Goal: Information Seeking & Learning: Learn about a topic

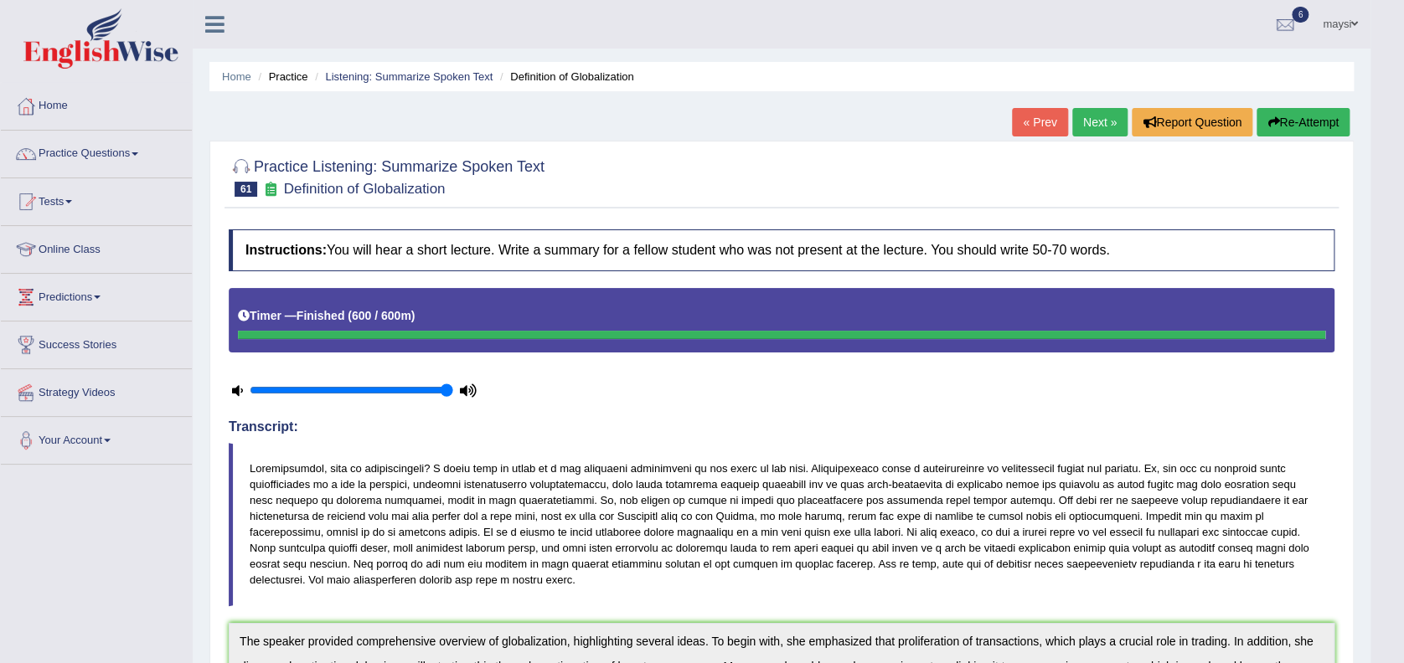
click at [1105, 122] on link "Next »" at bounding box center [1099, 122] width 55 height 28
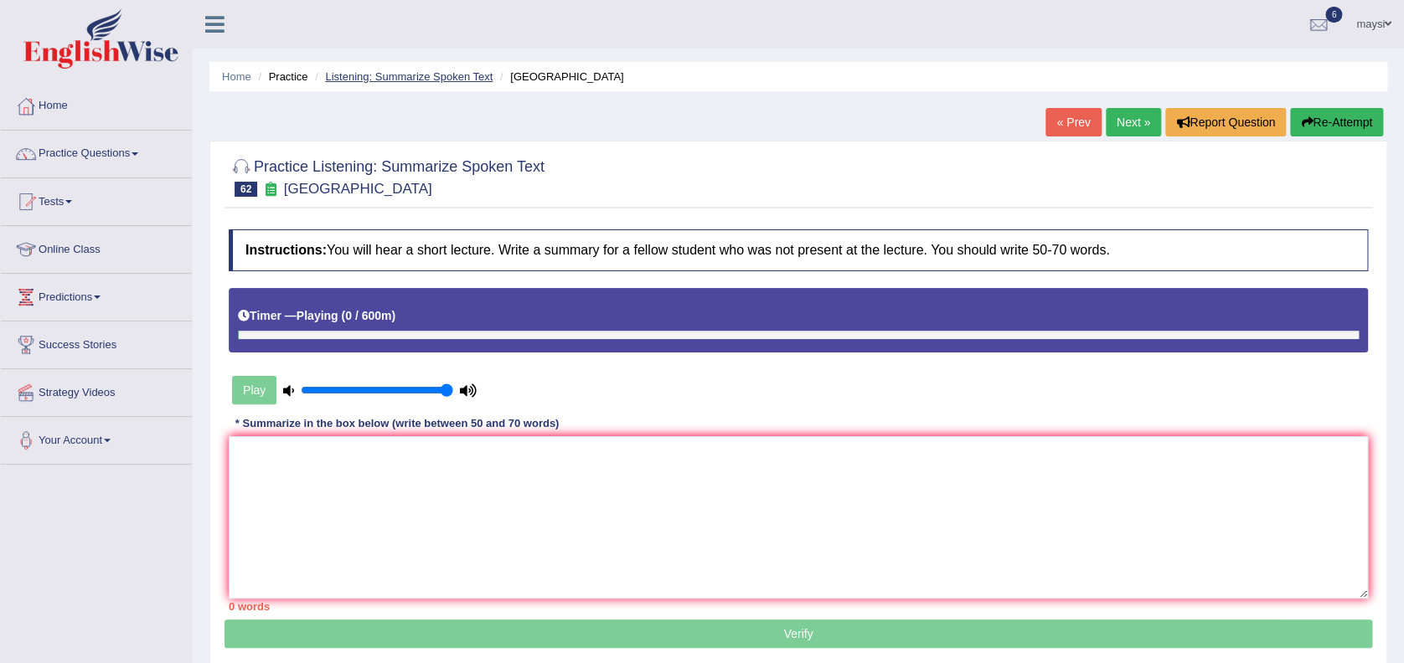
click at [402, 70] on link "Listening: Summarize Spoken Text" at bounding box center [409, 76] width 168 height 13
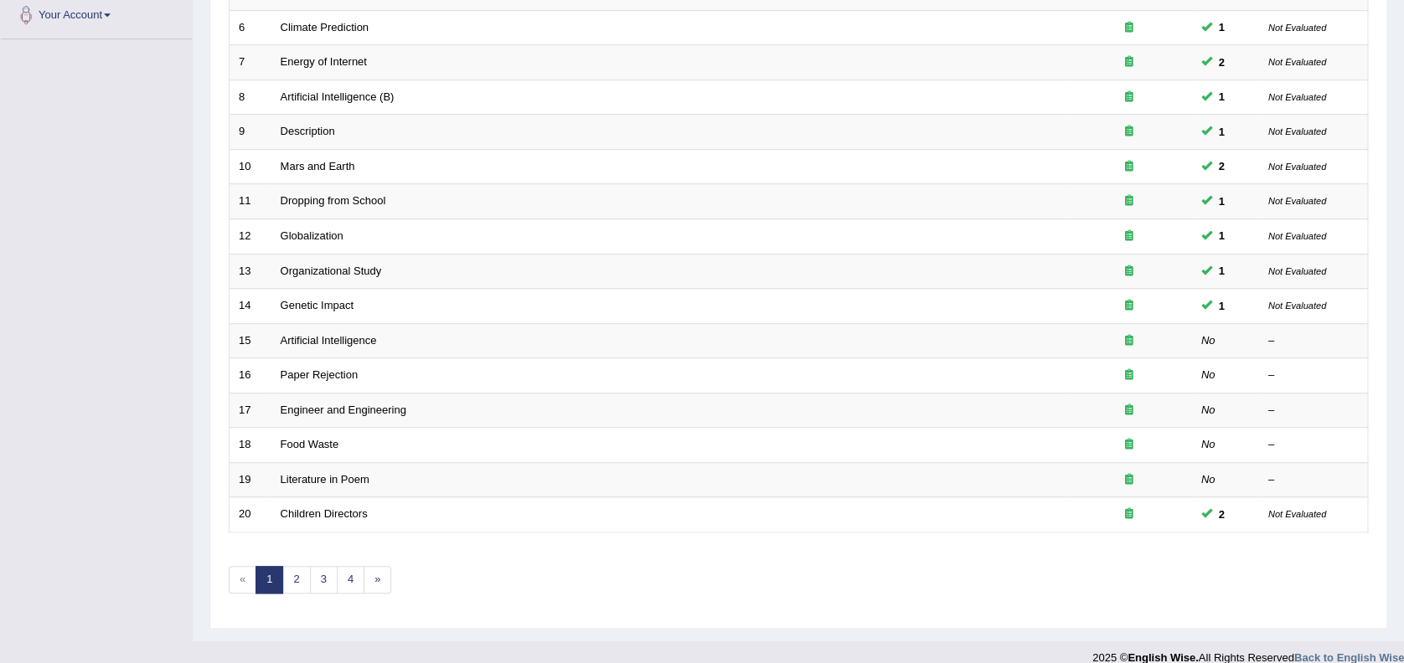
scroll to position [443, 0]
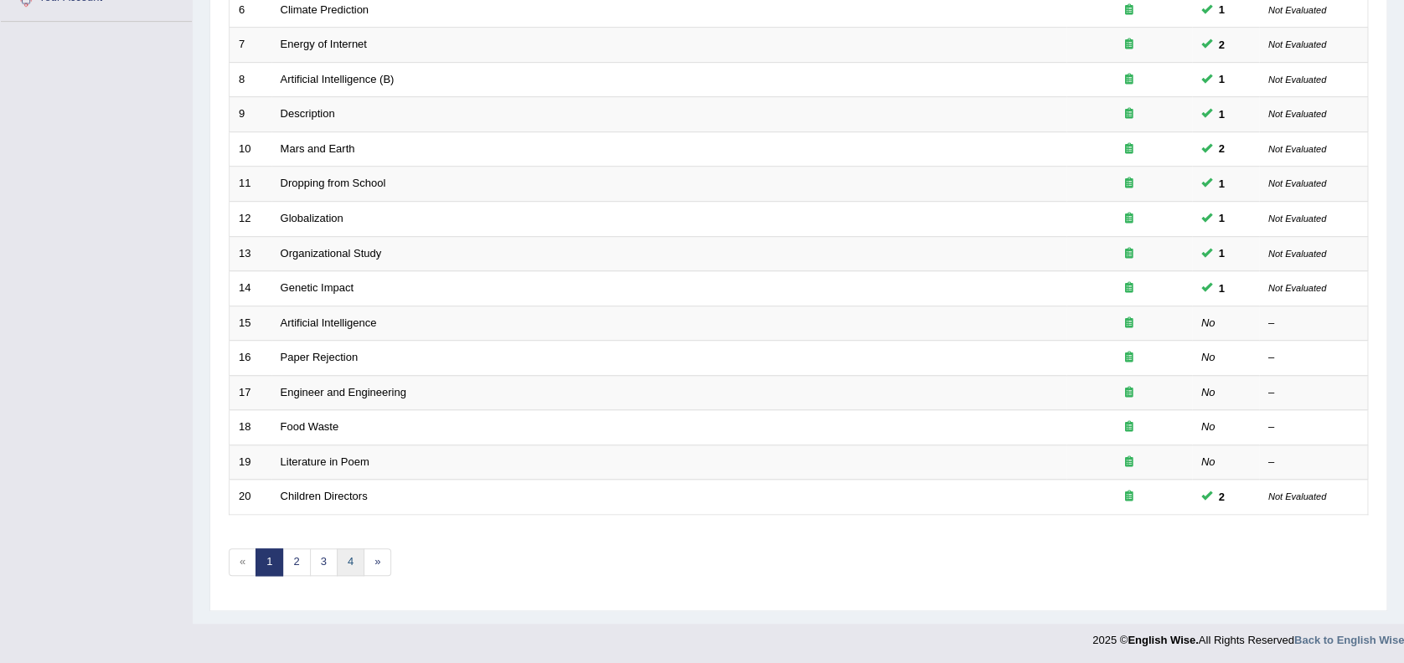
click at [354, 557] on link "4" at bounding box center [351, 563] width 28 height 28
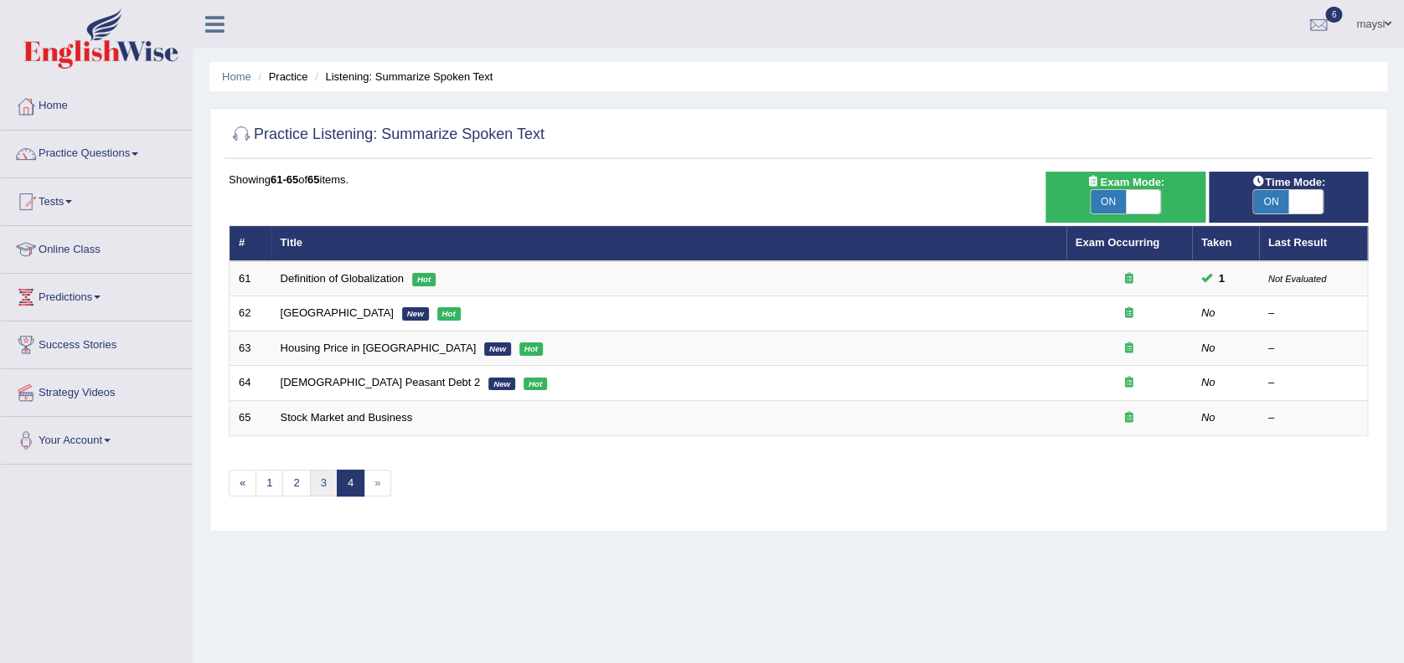
click at [317, 475] on link "3" at bounding box center [324, 484] width 28 height 28
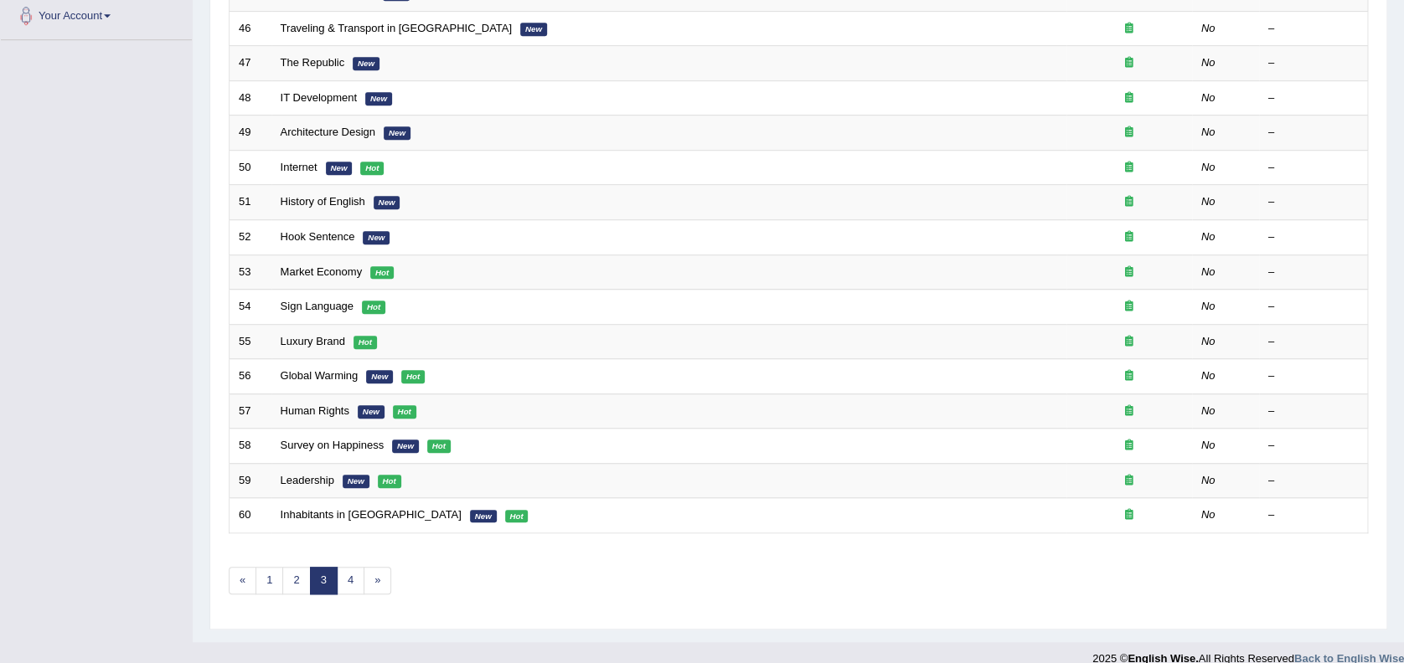
scroll to position [443, 0]
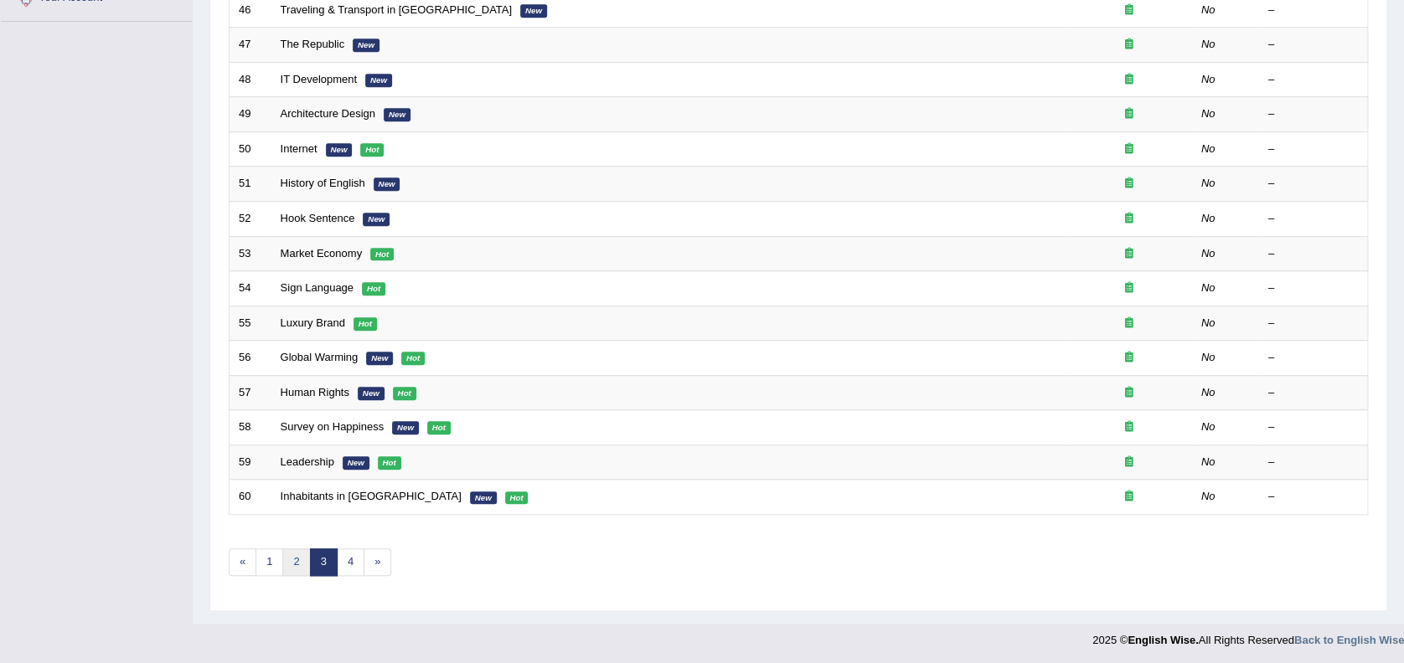
click at [297, 556] on link "2" at bounding box center [296, 563] width 28 height 28
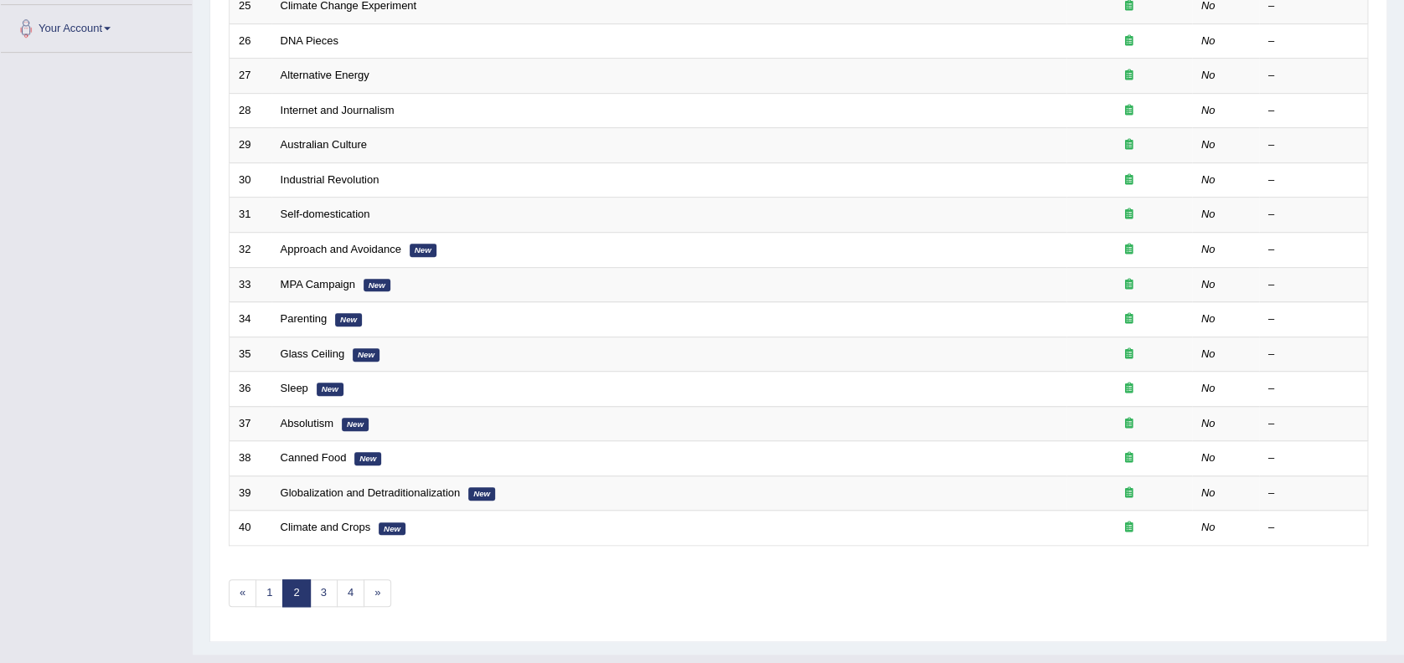
scroll to position [423, 0]
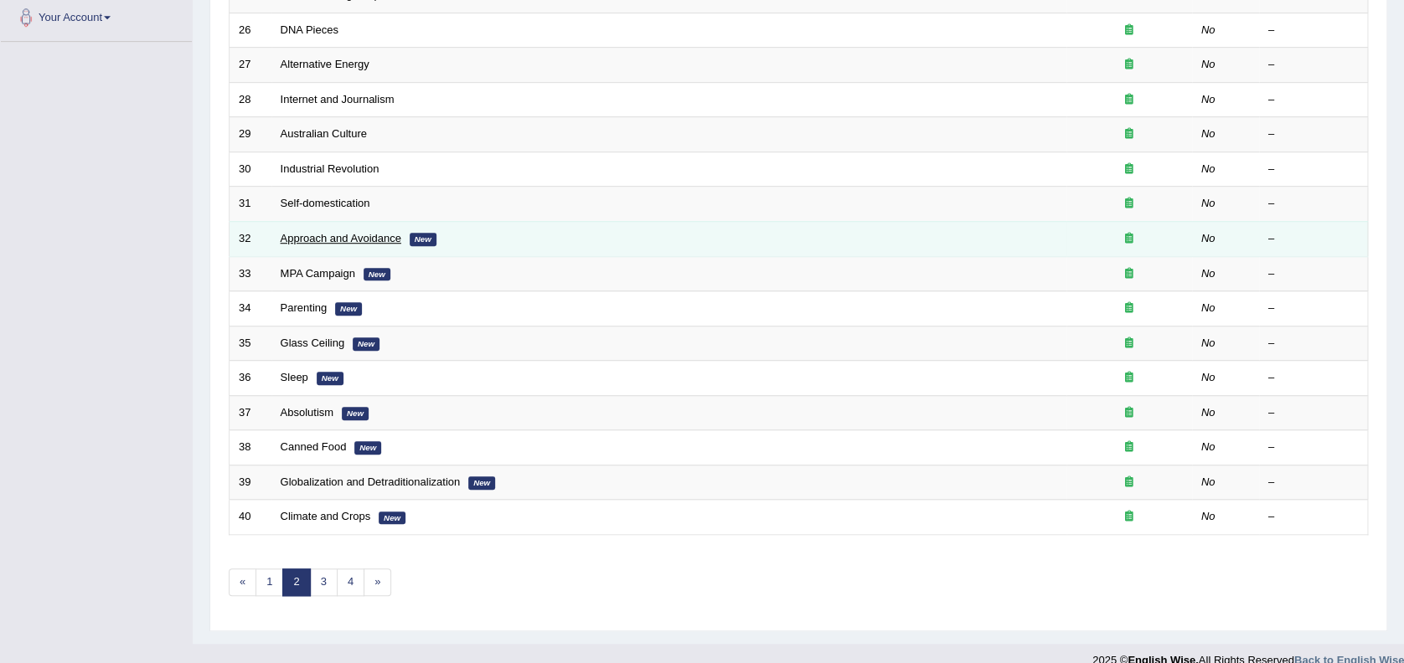
click at [333, 233] on link "Approach and Avoidance" at bounding box center [341, 238] width 121 height 13
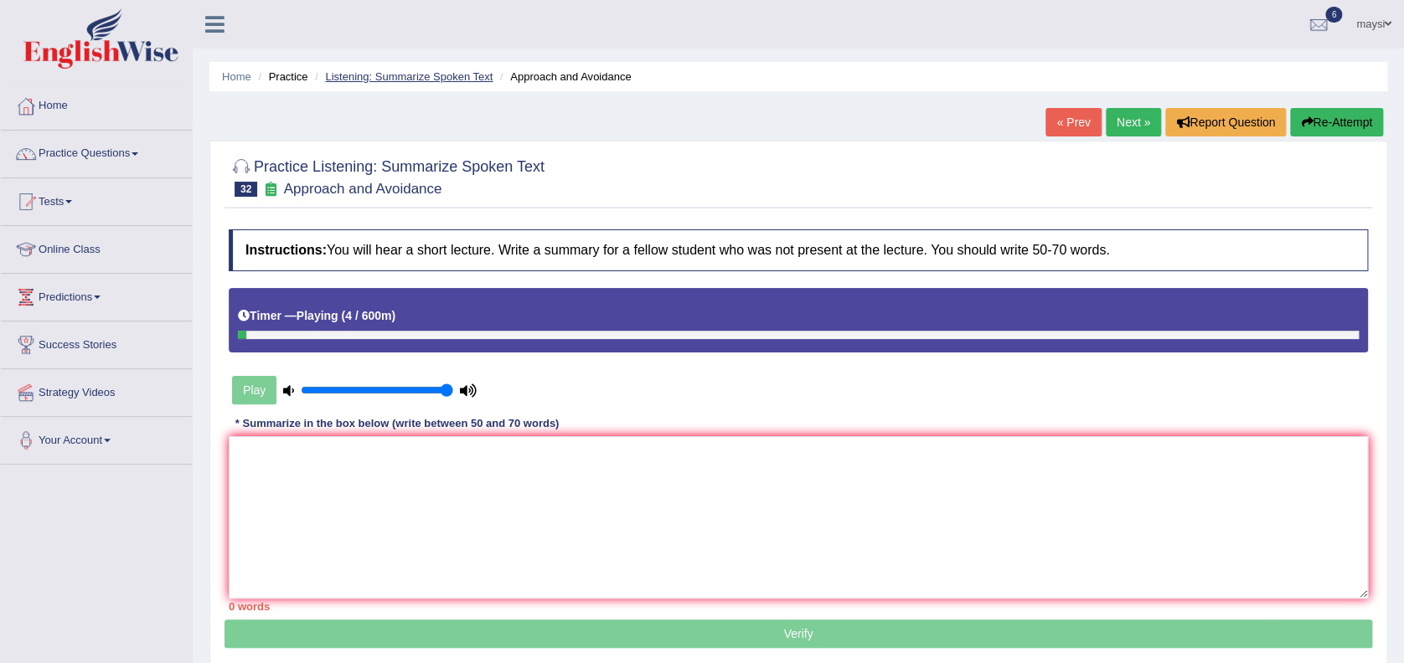
click at [429, 73] on link "Listening: Summarize Spoken Text" at bounding box center [409, 76] width 168 height 13
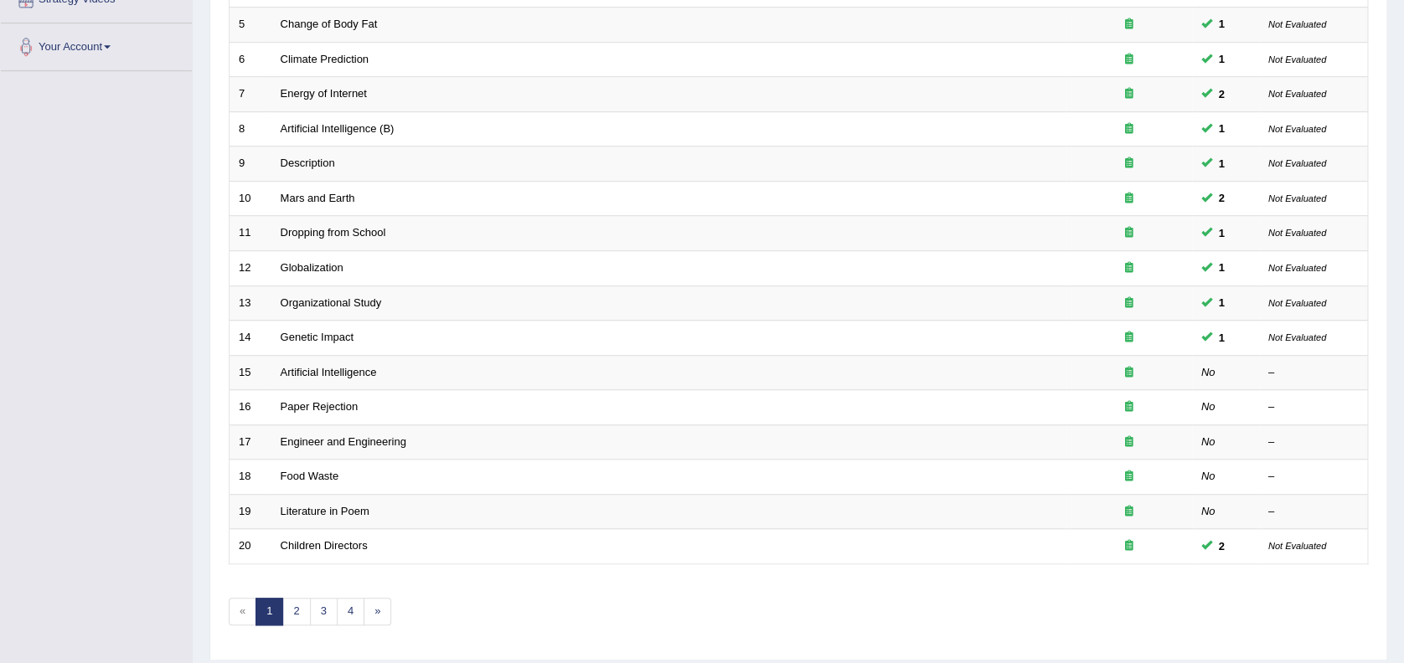
scroll to position [397, 0]
click at [298, 603] on link "2" at bounding box center [296, 609] width 28 height 28
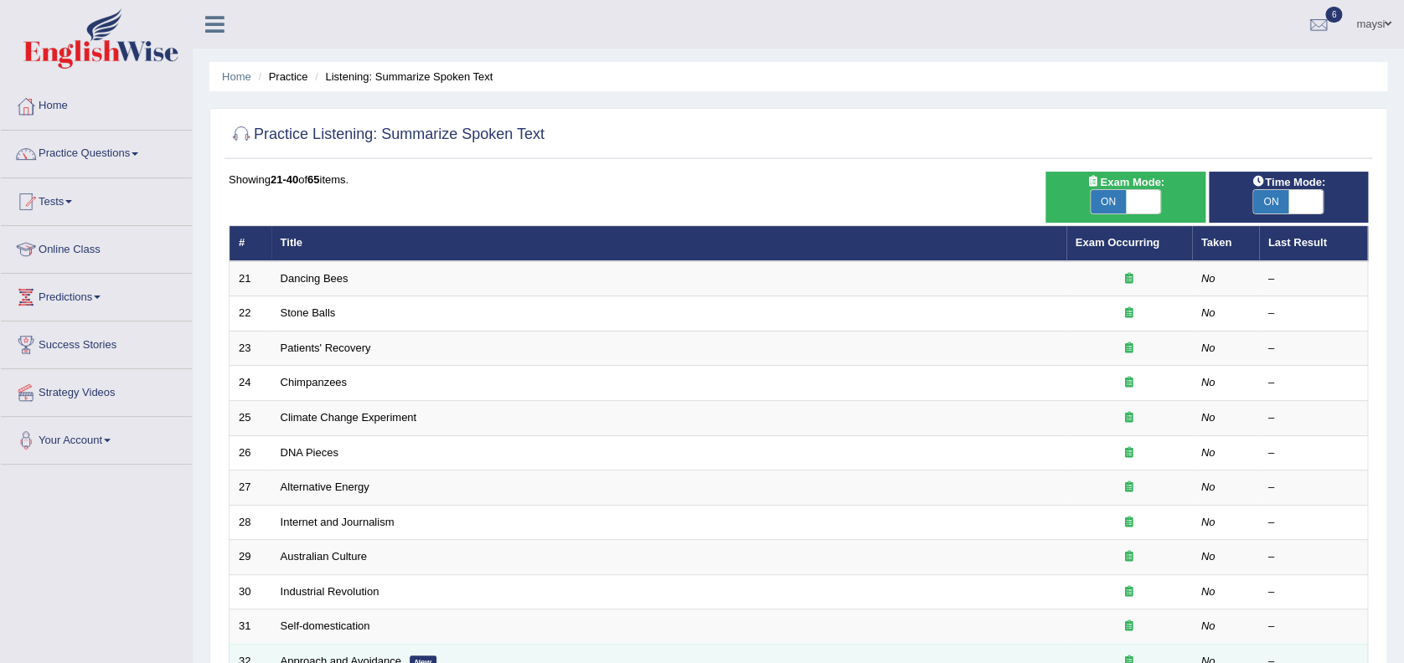
click at [323, 657] on link "Approach and Avoidance" at bounding box center [341, 661] width 121 height 13
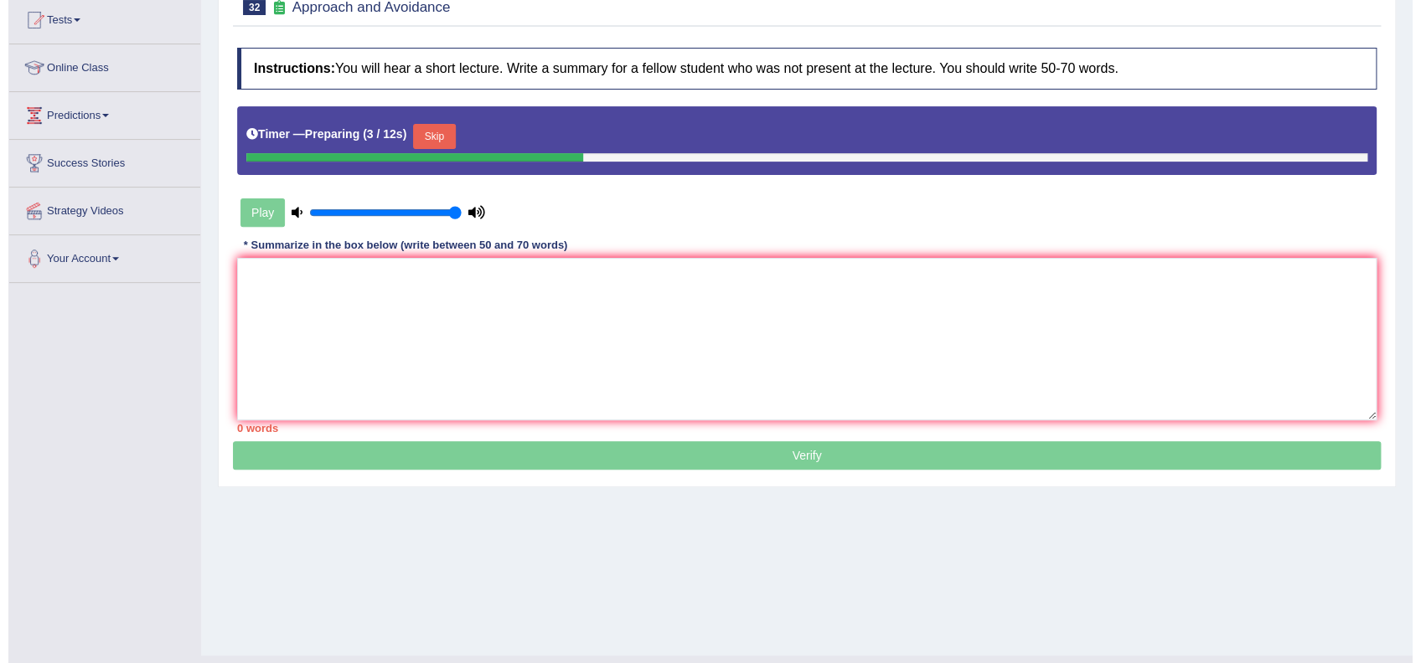
scroll to position [184, 0]
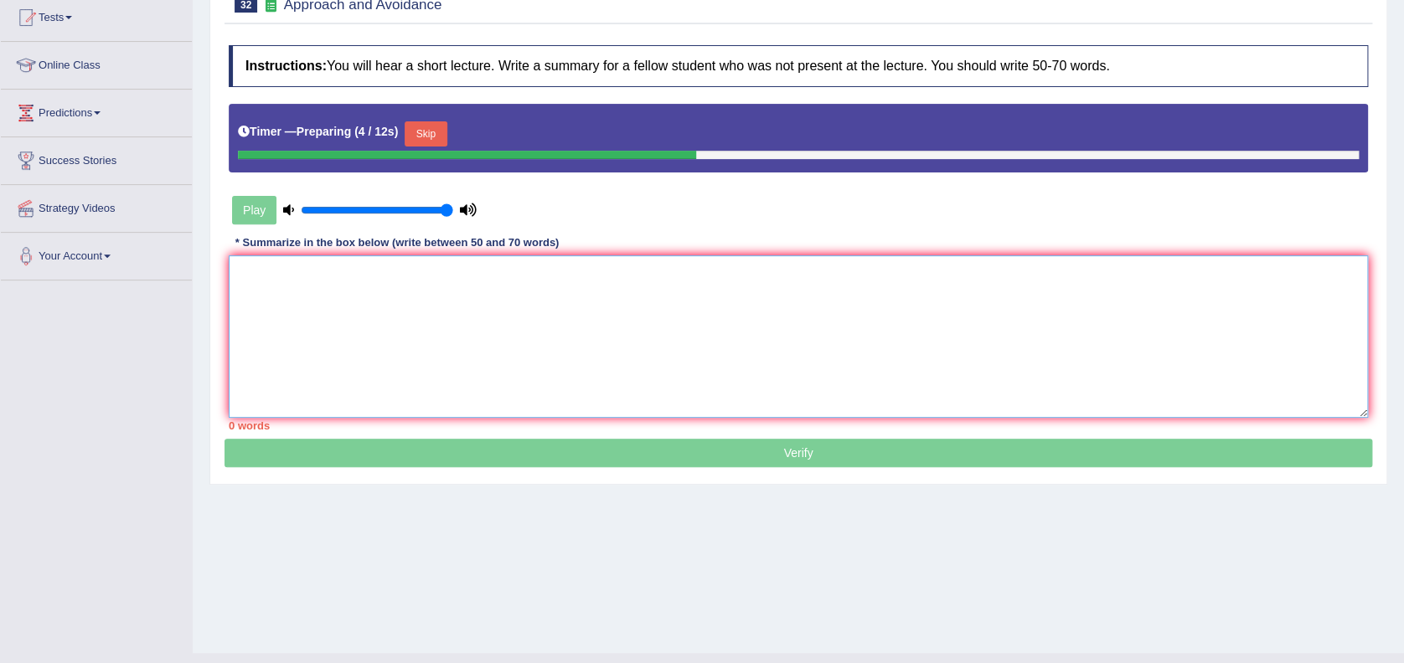
click at [1123, 354] on textarea at bounding box center [798, 336] width 1139 height 163
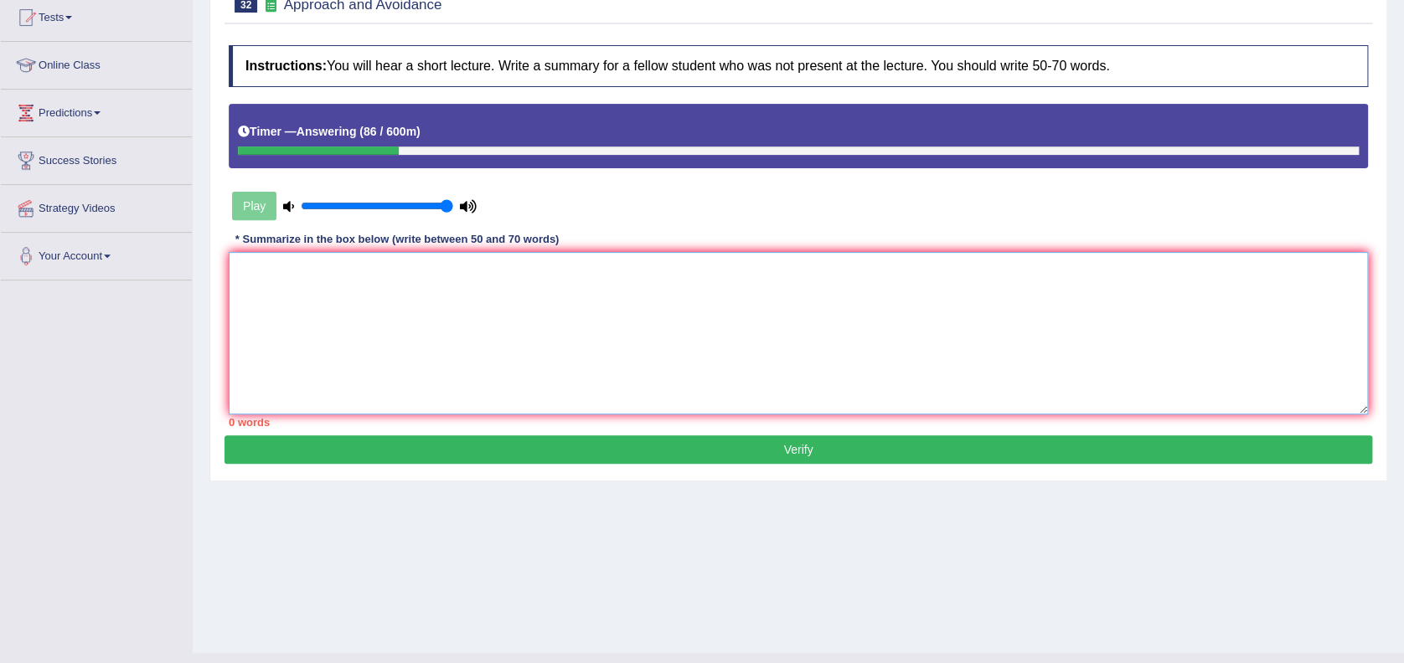
click at [848, 341] on textarea at bounding box center [798, 333] width 1139 height 163
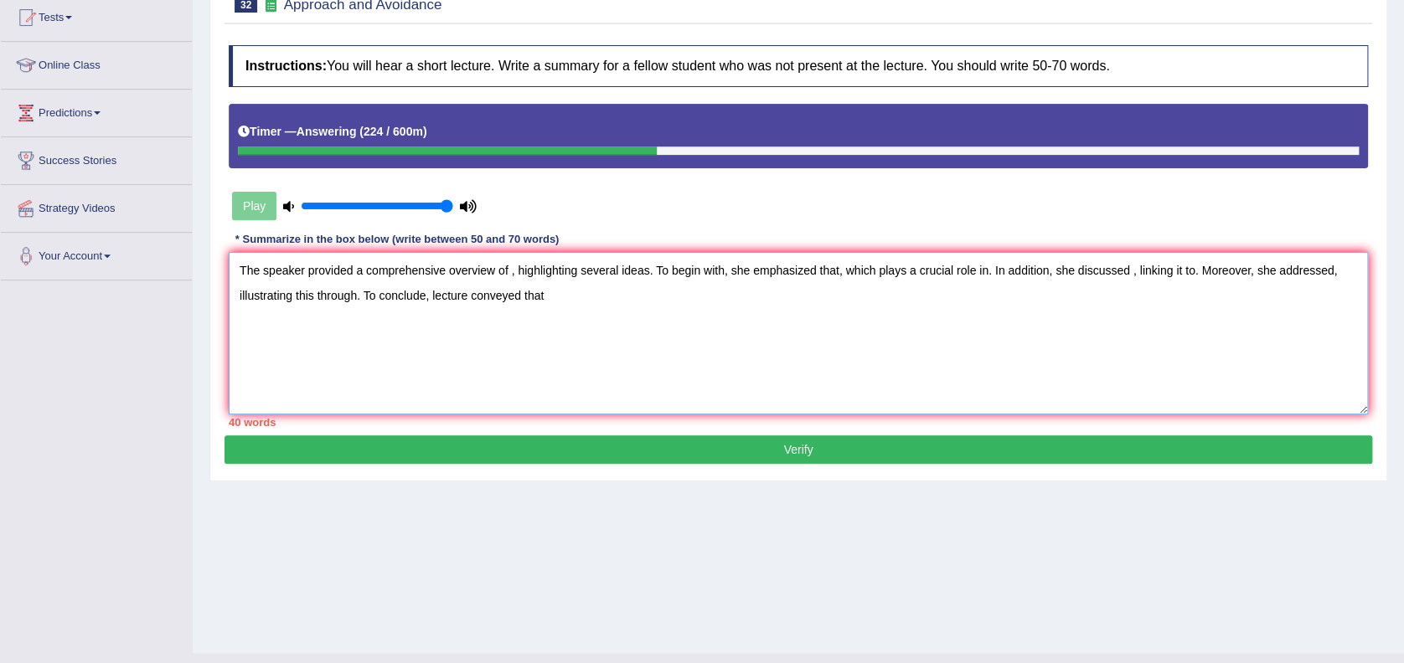
click at [505, 263] on textarea "The speaker provided a comprehensive overview of , highlighting several ideas. …" at bounding box center [798, 333] width 1139 height 163
click at [957, 268] on textarea "The speaker provided a comprehensive overview of two types of motivation , high…" at bounding box center [798, 333] width 1139 height 163
click at [958, 268] on textarea "The speaker provided a comprehensive overview of two types of motivation , high…" at bounding box center [798, 333] width 1139 height 163
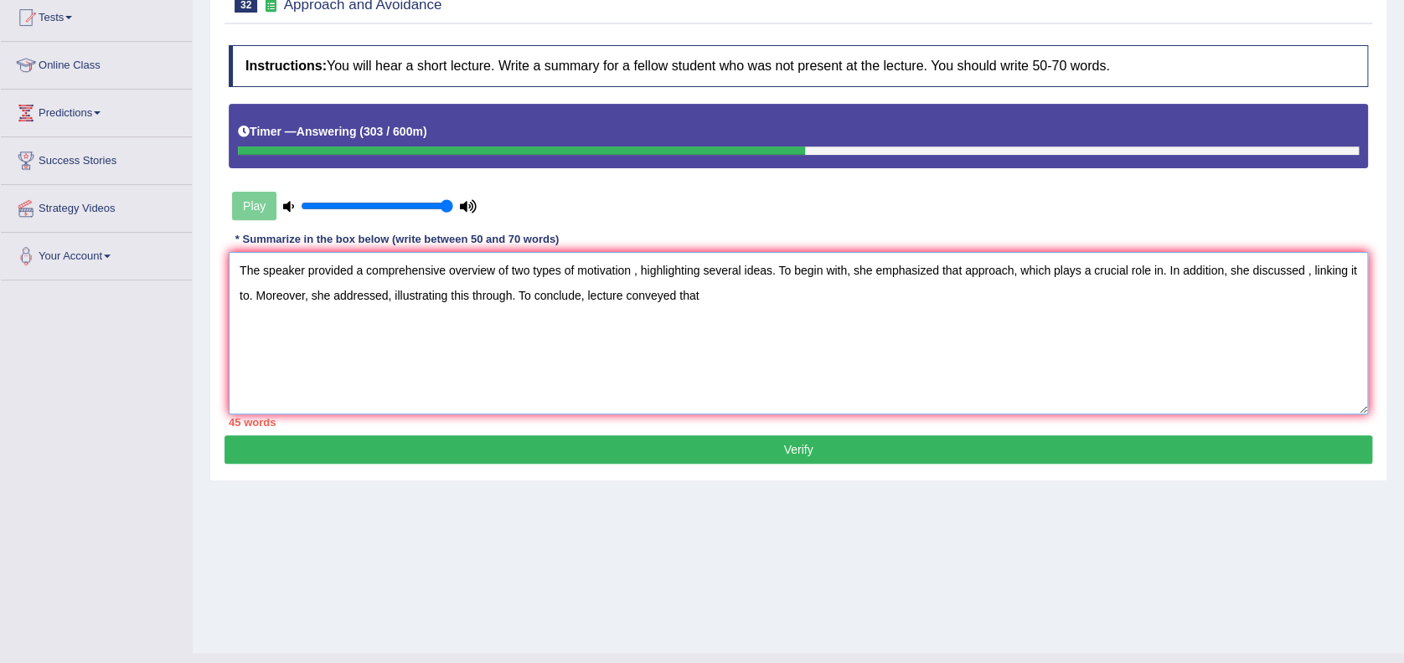
click at [1159, 271] on textarea "The speaker provided a comprehensive overview of two types of motivation , high…" at bounding box center [798, 333] width 1139 height 163
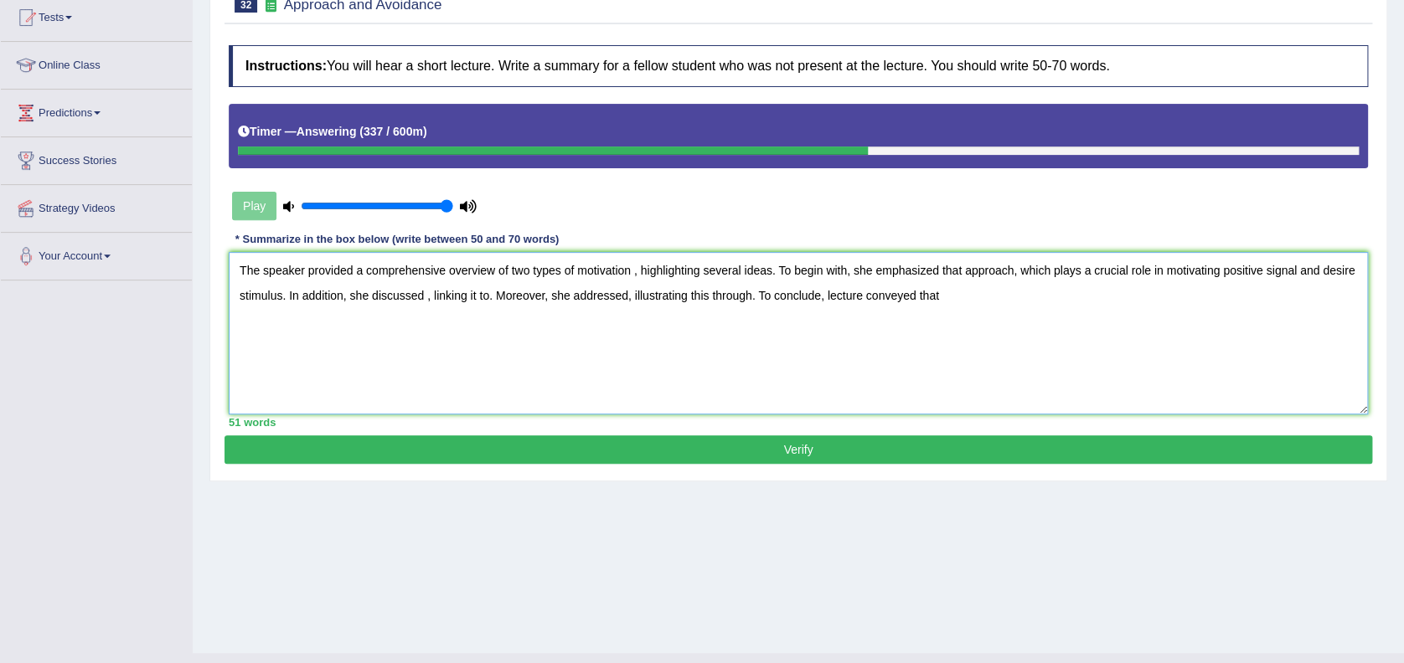
click at [426, 289] on textarea "The speaker provided a comprehensive overview of two types of motivation , high…" at bounding box center [798, 333] width 1139 height 163
click at [578, 287] on textarea "The speaker provided a comprehensive overview of two types of motivation , high…" at bounding box center [798, 333] width 1139 height 163
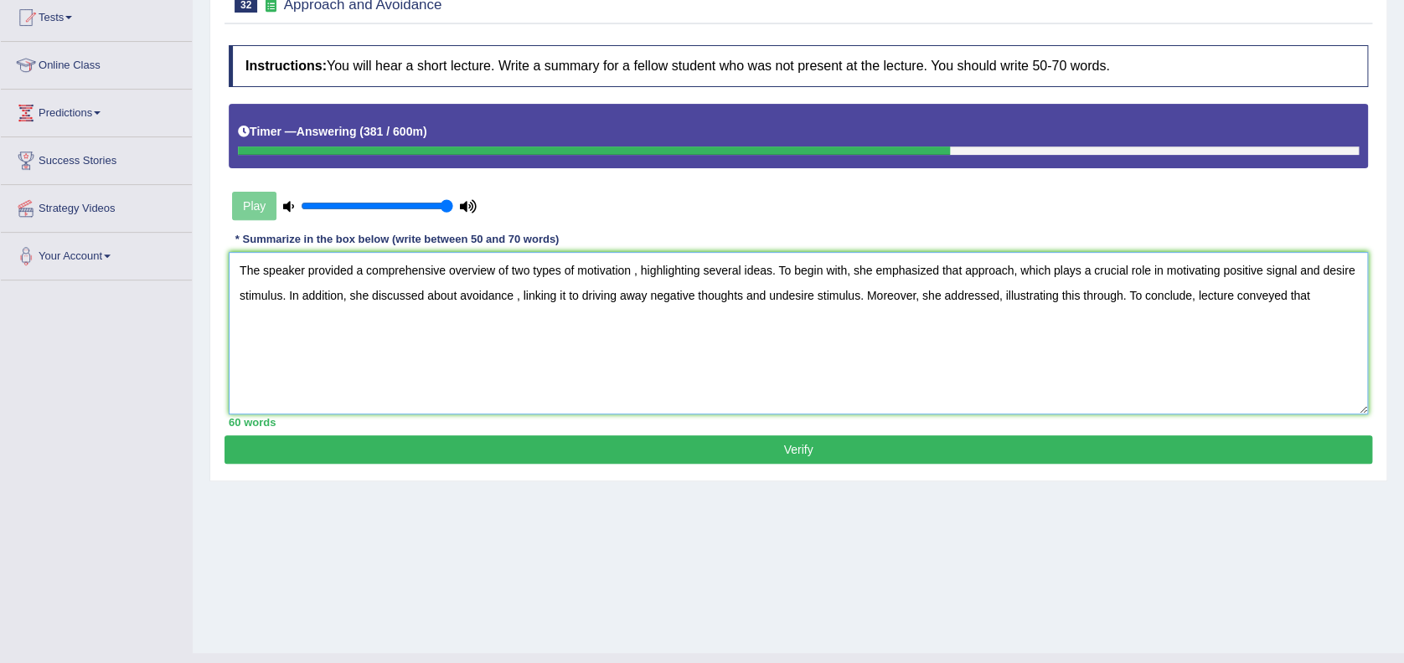
click at [995, 292] on textarea "The speaker provided a comprehensive overview of two types of motivation , high…" at bounding box center [798, 333] width 1139 height 163
click at [1216, 291] on textarea "The speaker provided a comprehensive overview of two types of motivation , high…" at bounding box center [798, 333] width 1139 height 163
click at [516, 328] on textarea "The speaker provided a comprehensive overview of two types of motivation , high…" at bounding box center [798, 333] width 1139 height 163
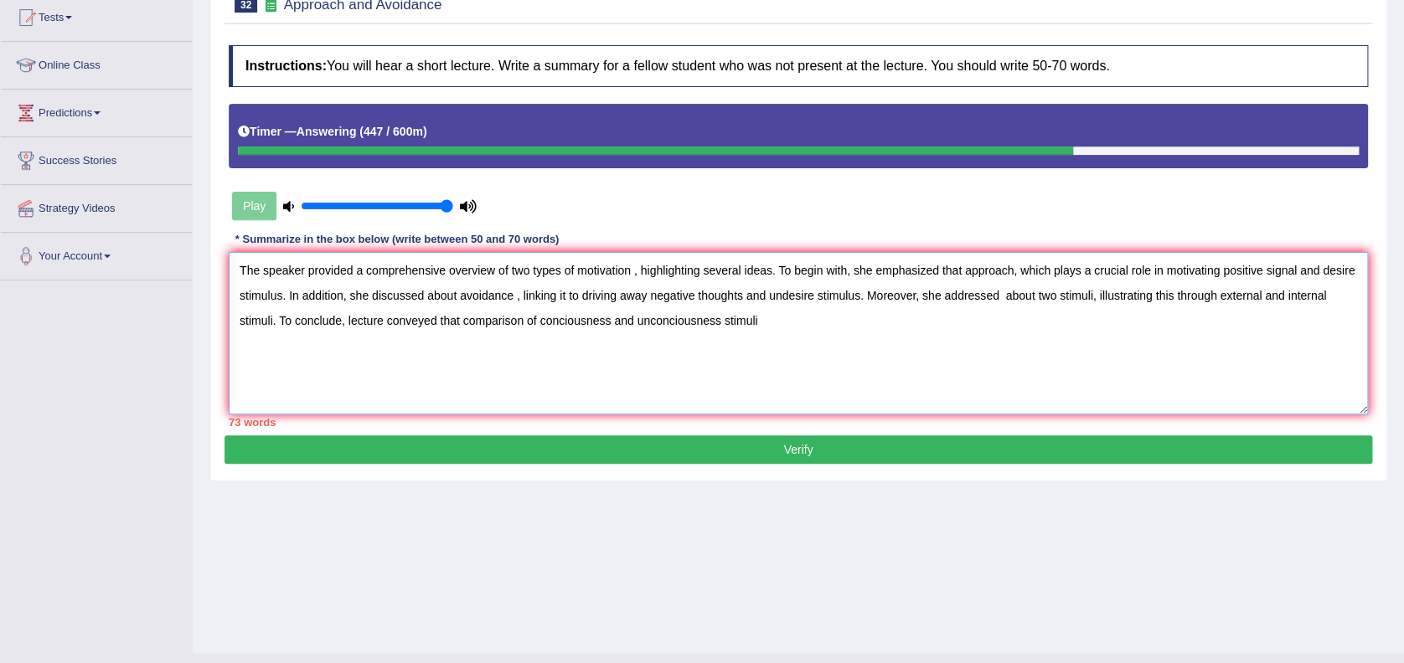
click at [364, 267] on textarea "The speaker provided a comprehensive overview of two types of motivation , high…" at bounding box center [798, 333] width 1139 height 163
click at [519, 264] on textarea "The speaker provided comprehensive overview of two types of motivation , highli…" at bounding box center [798, 333] width 1139 height 163
click at [565, 268] on textarea "The speaker provided comprehensive overview of two types of motivation , highli…" at bounding box center [798, 333] width 1139 height 163
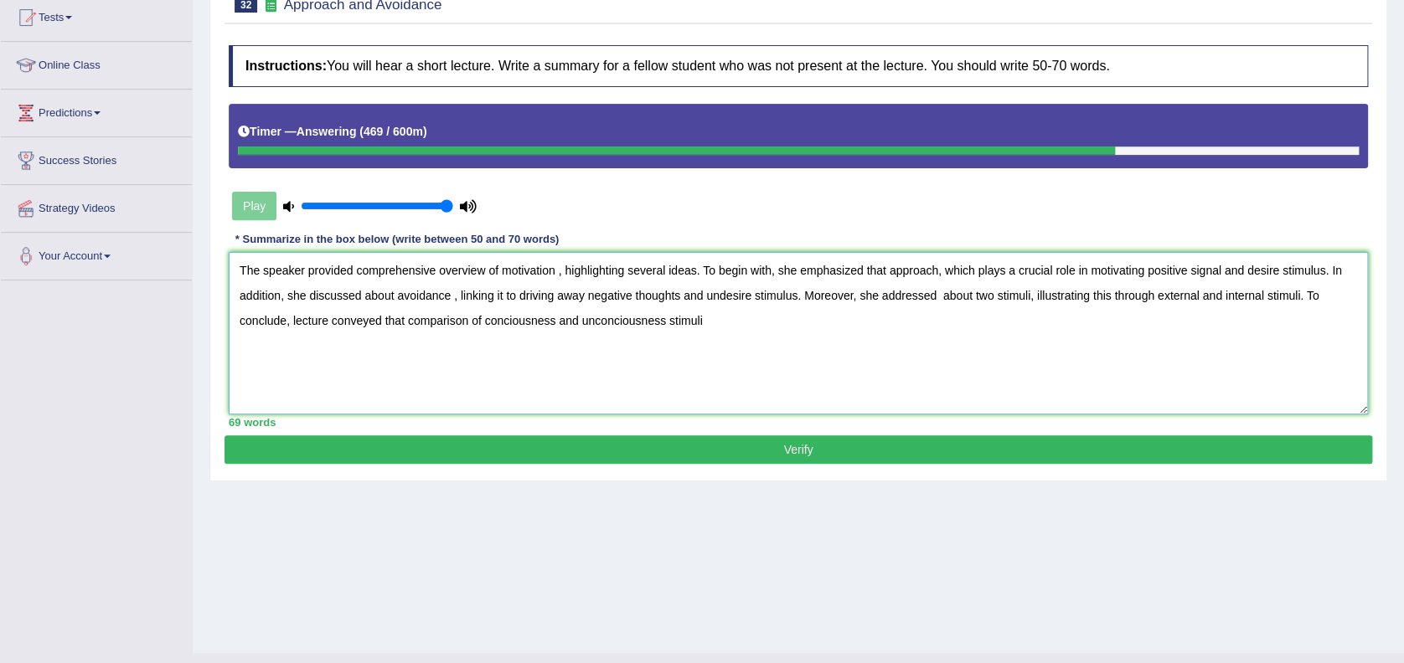
click at [932, 268] on textarea "The speaker provided comprehensive overview of motivation , highlighting severa…" at bounding box center [798, 333] width 1139 height 163
click at [776, 337] on textarea "The speaker provided comprehensive overview of motivation , highlighting severa…" at bounding box center [798, 333] width 1139 height 163
type textarea "The speaker provided comprehensive overview of motivation , highlighting severa…"
click at [1000, 457] on button "Verify" at bounding box center [799, 450] width 1148 height 28
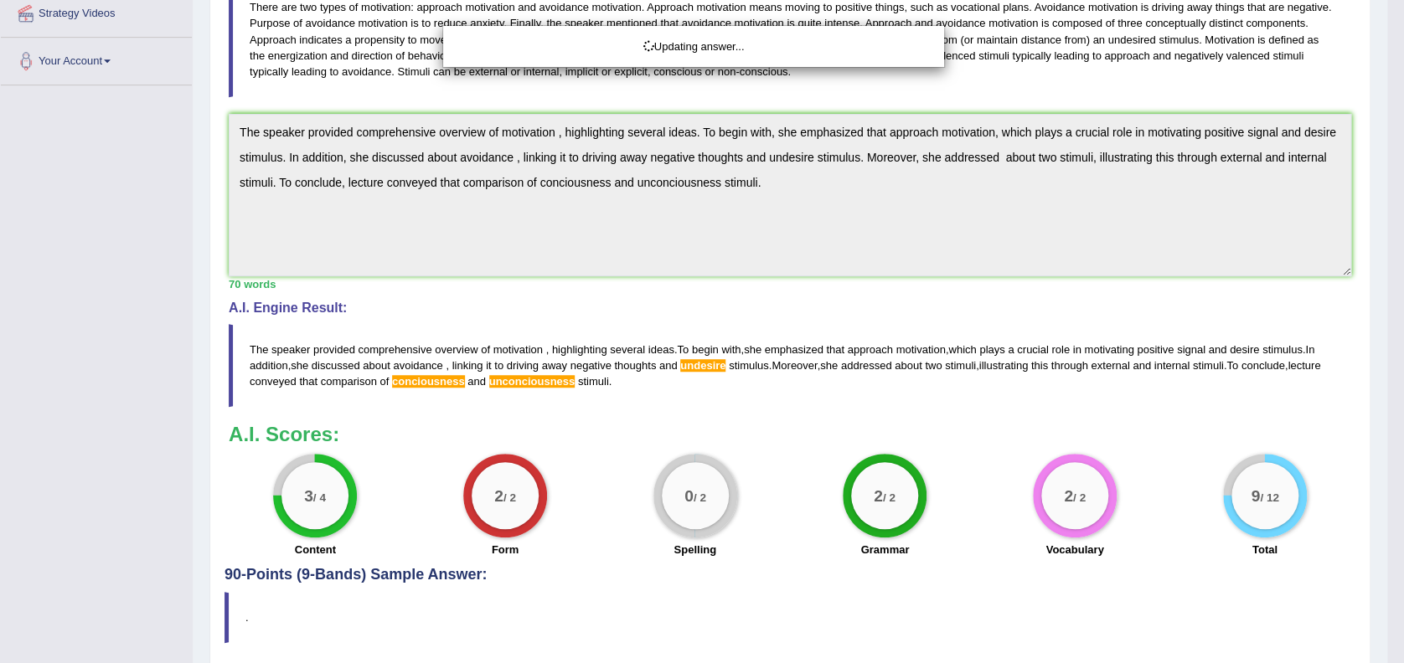
scroll to position [381, 0]
drag, startPoint x: 1407, startPoint y: 248, endPoint x: 1400, endPoint y: 431, distance: 182.8
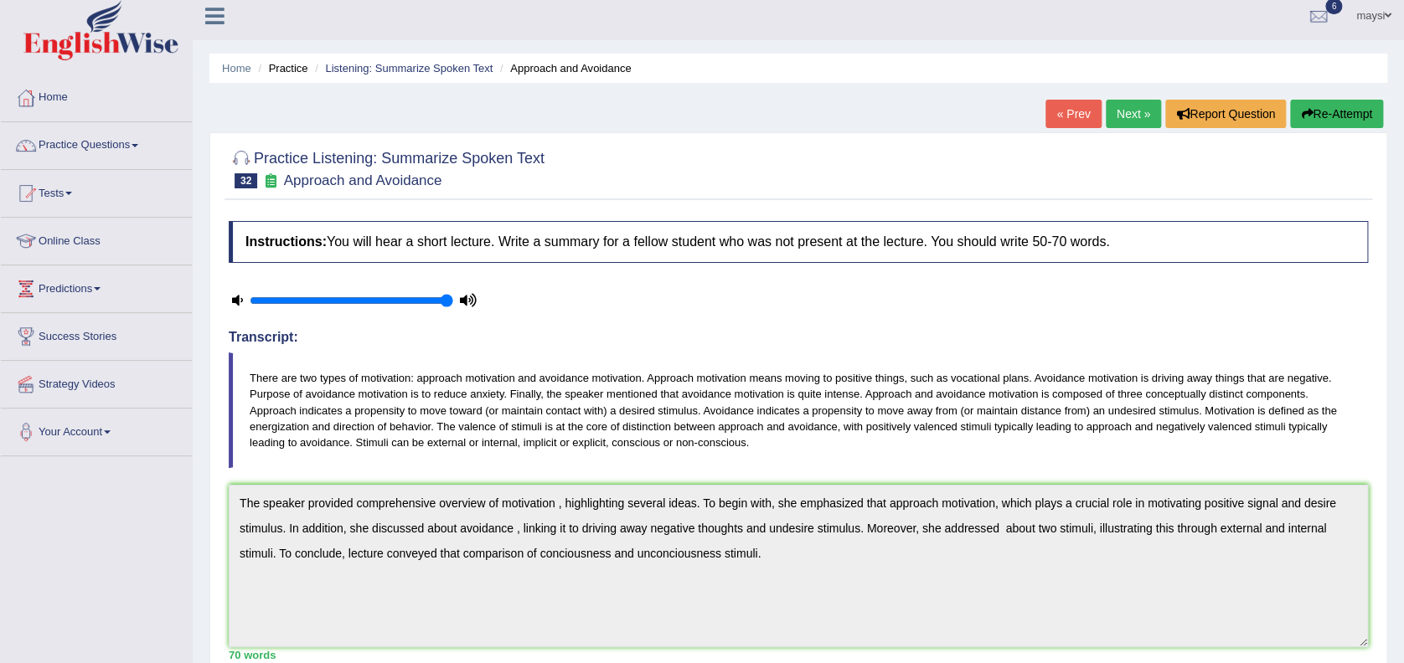
scroll to position [7, 0]
click at [1131, 125] on link "Next »" at bounding box center [1133, 115] width 55 height 28
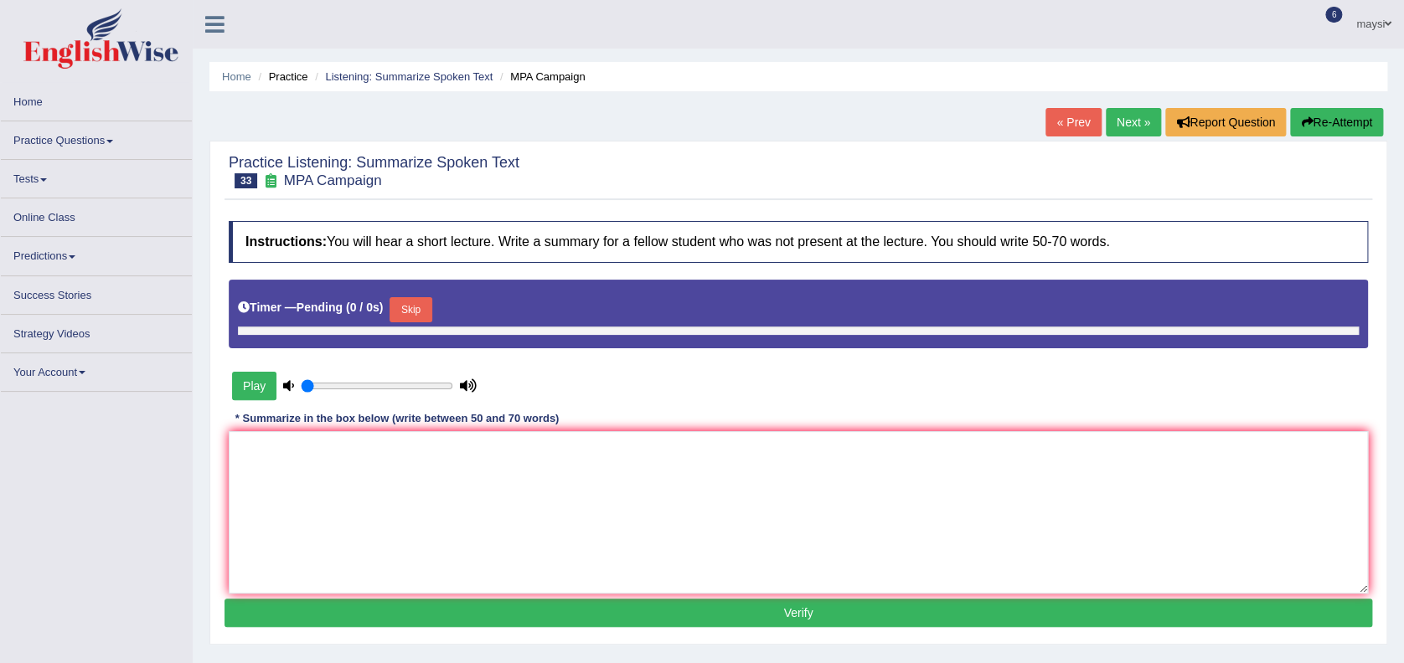
type input "1"
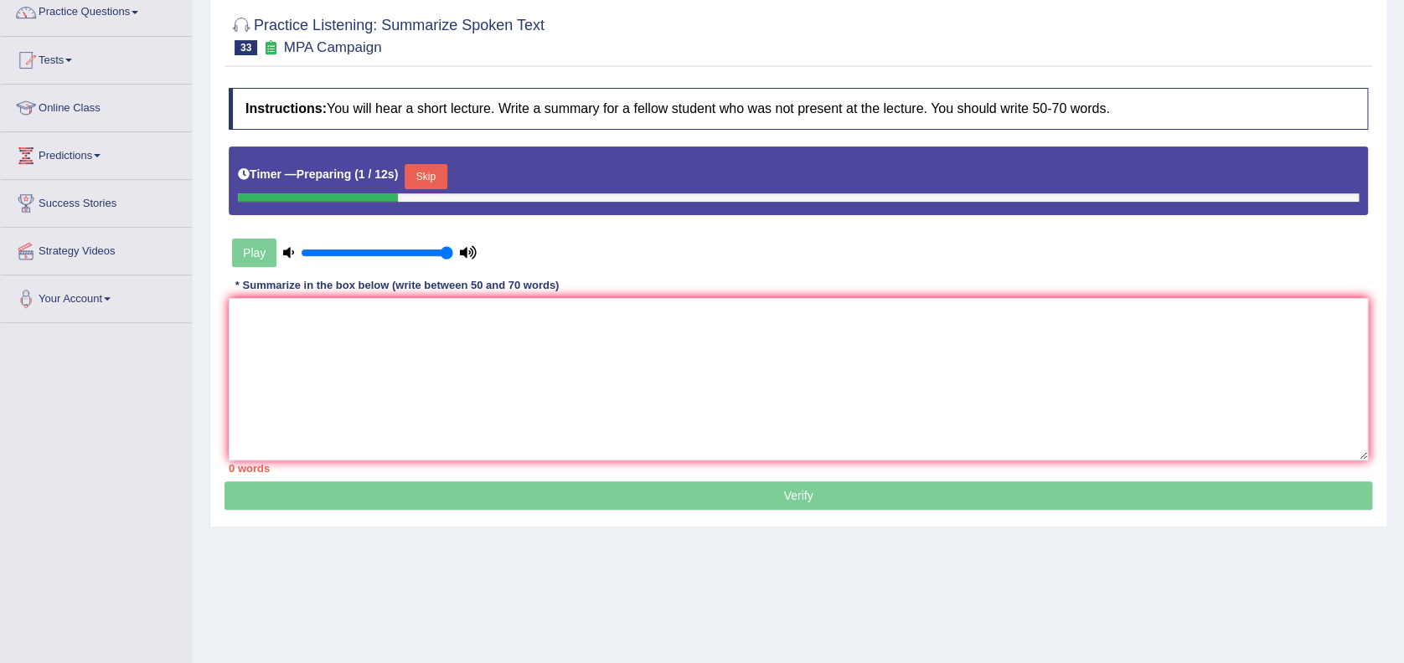
scroll to position [215, 0]
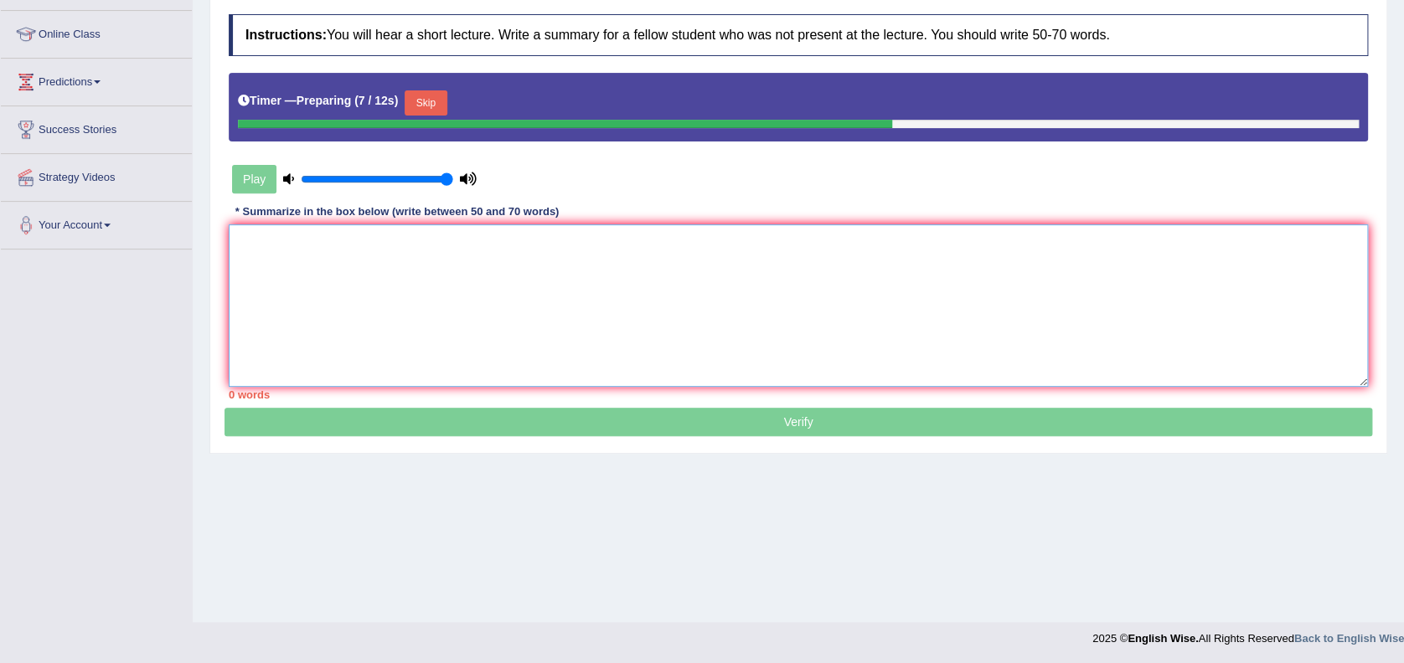
click at [854, 287] on textarea at bounding box center [798, 306] width 1139 height 163
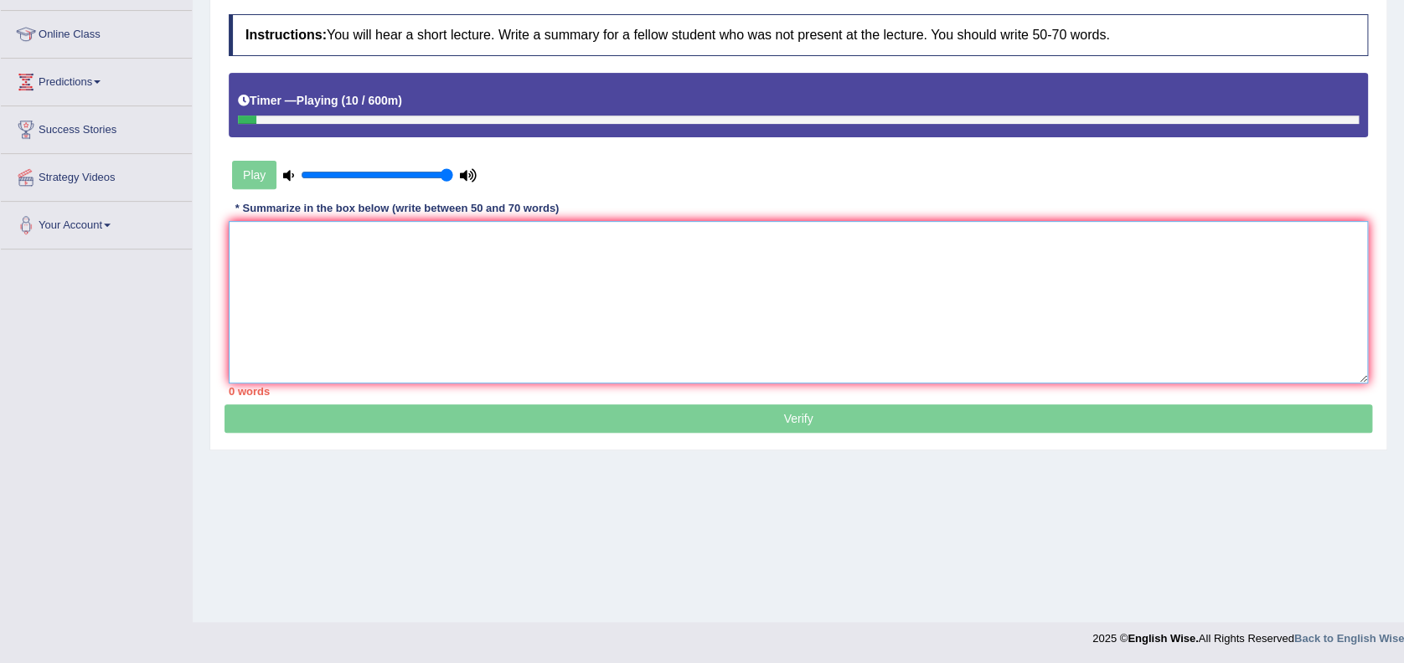
scroll to position [0, 0]
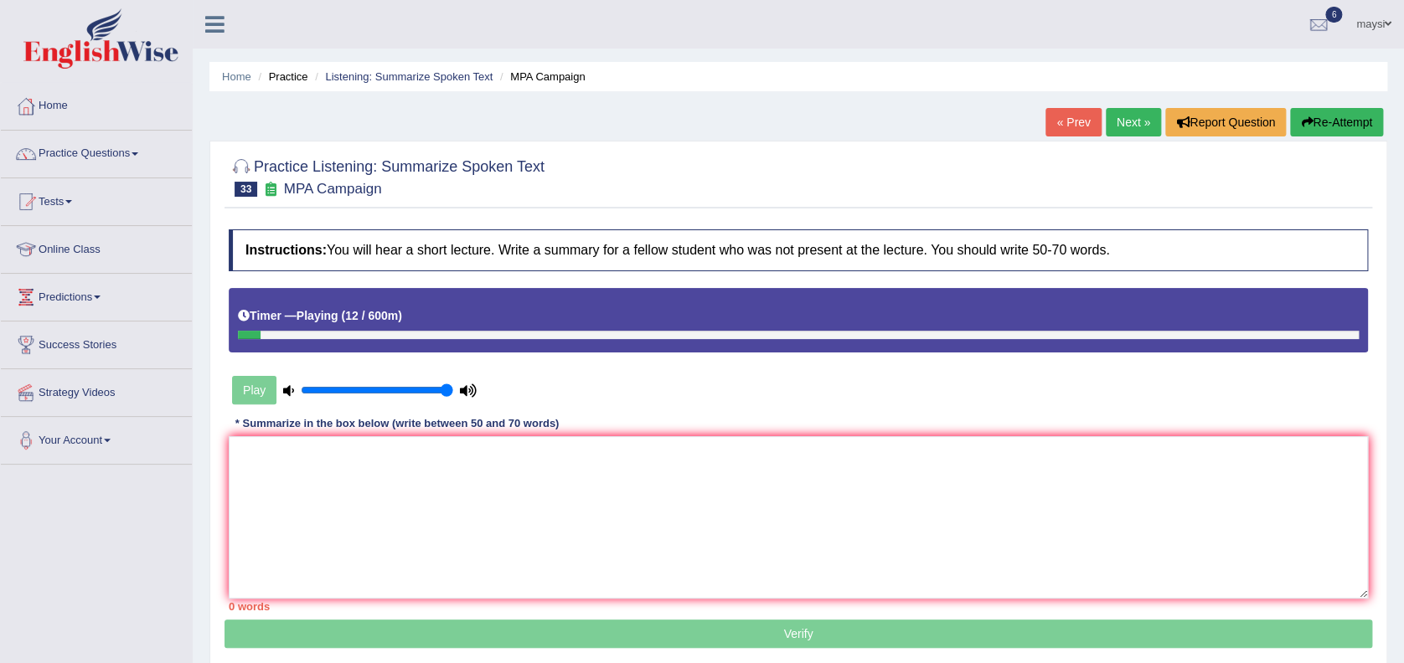
click at [1061, 127] on link "« Prev" at bounding box center [1072, 122] width 55 height 28
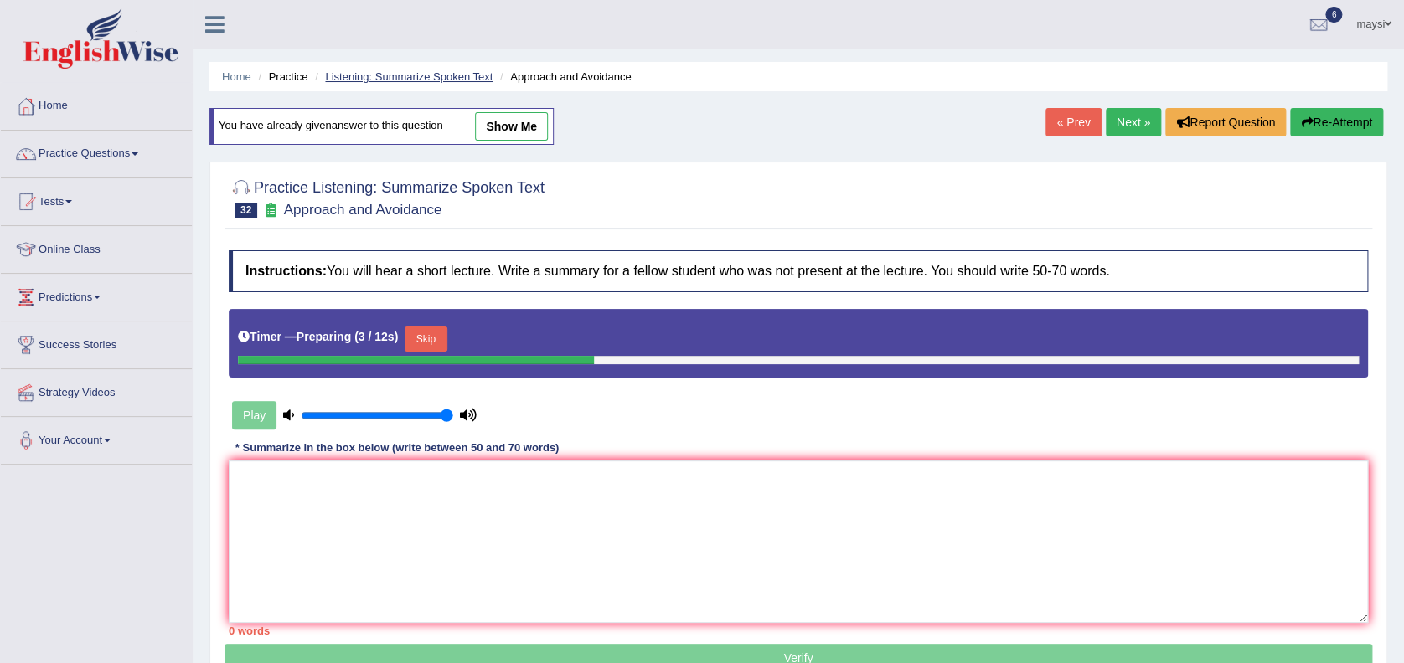
click at [423, 74] on link "Listening: Summarize Spoken Text" at bounding box center [409, 76] width 168 height 13
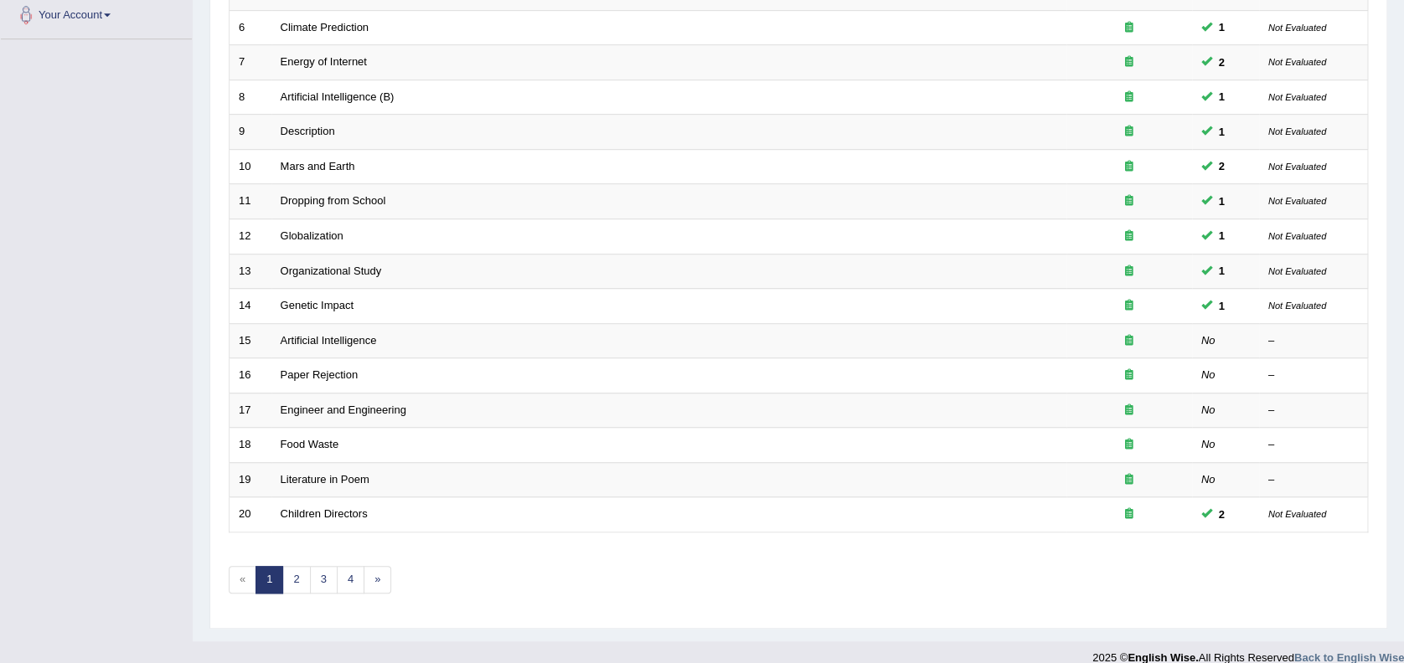
scroll to position [427, 0]
click at [296, 580] on link "2" at bounding box center [296, 579] width 28 height 28
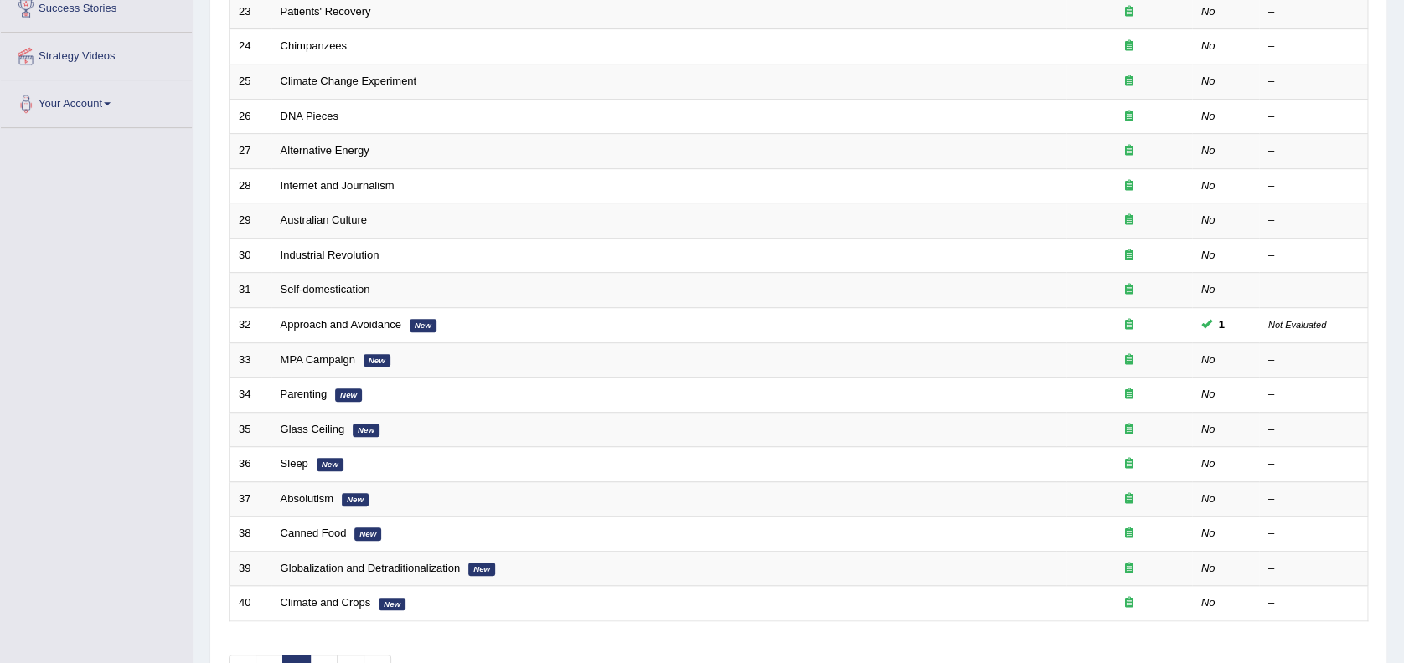
scroll to position [343, 0]
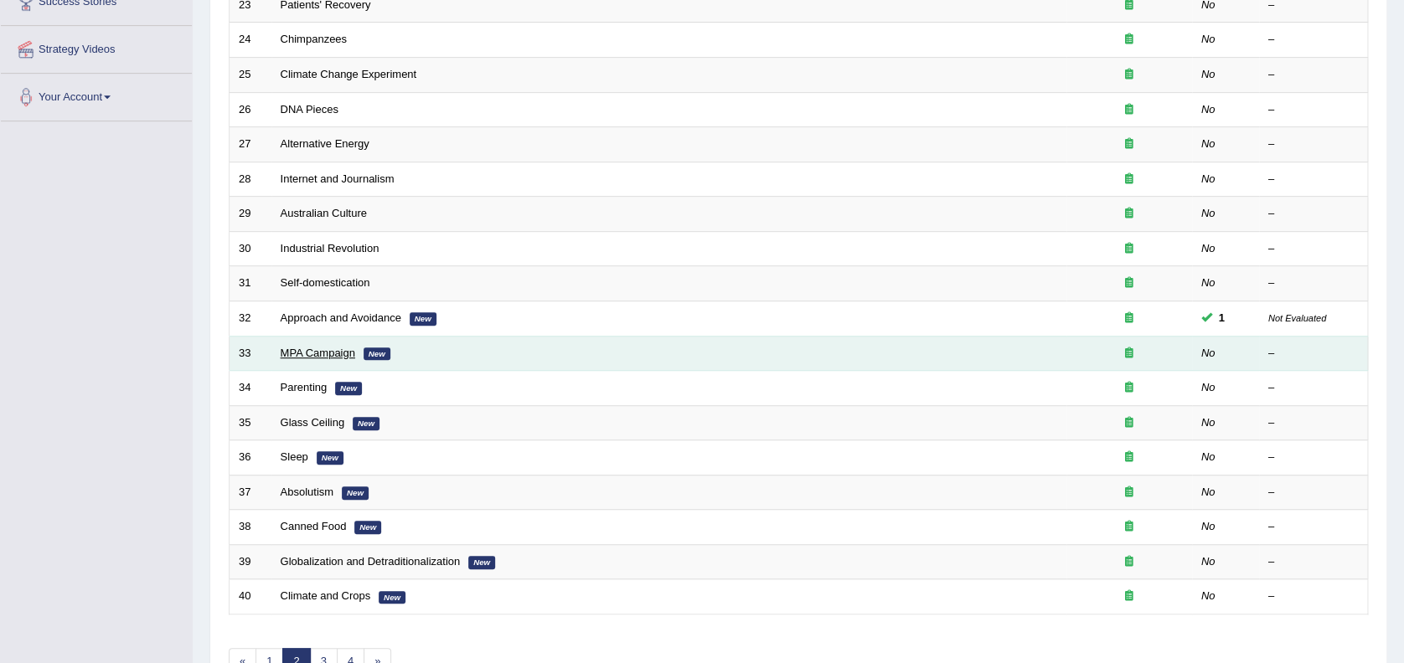
click at [307, 355] on link "MPA Campaign" at bounding box center [318, 353] width 75 height 13
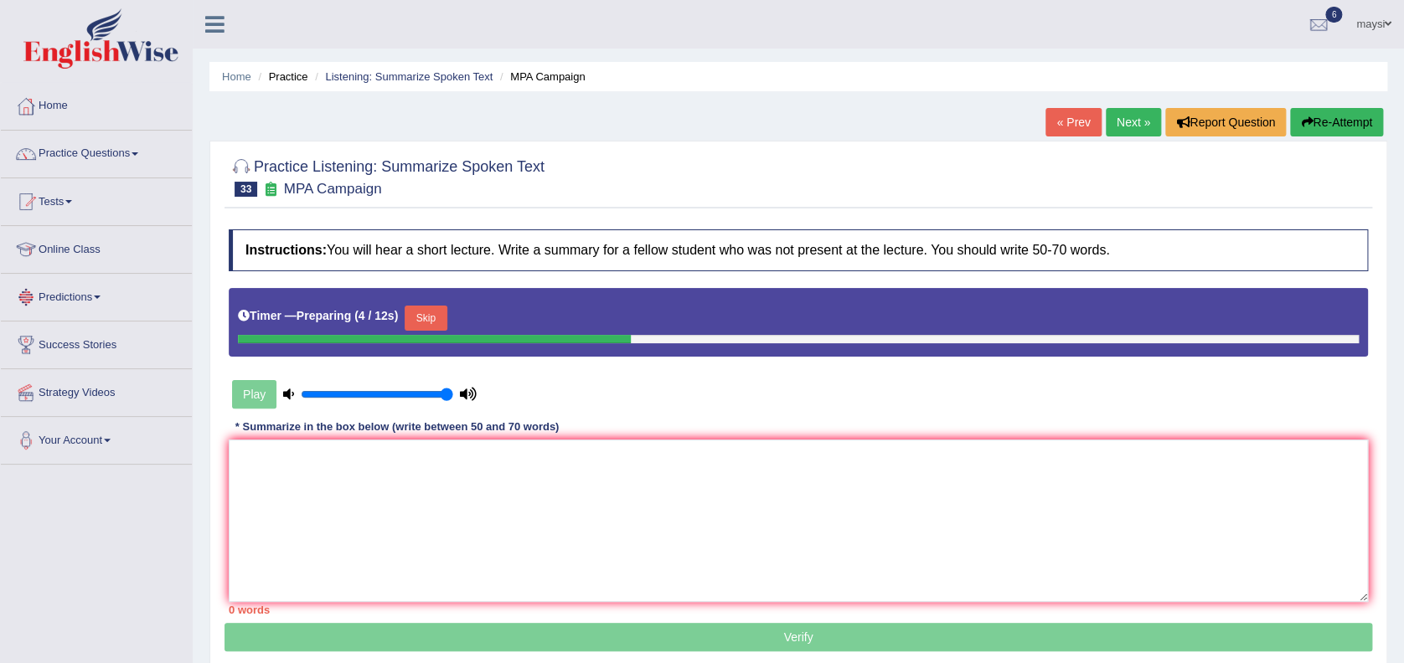
click at [415, 322] on button "Skip" at bounding box center [426, 318] width 42 height 25
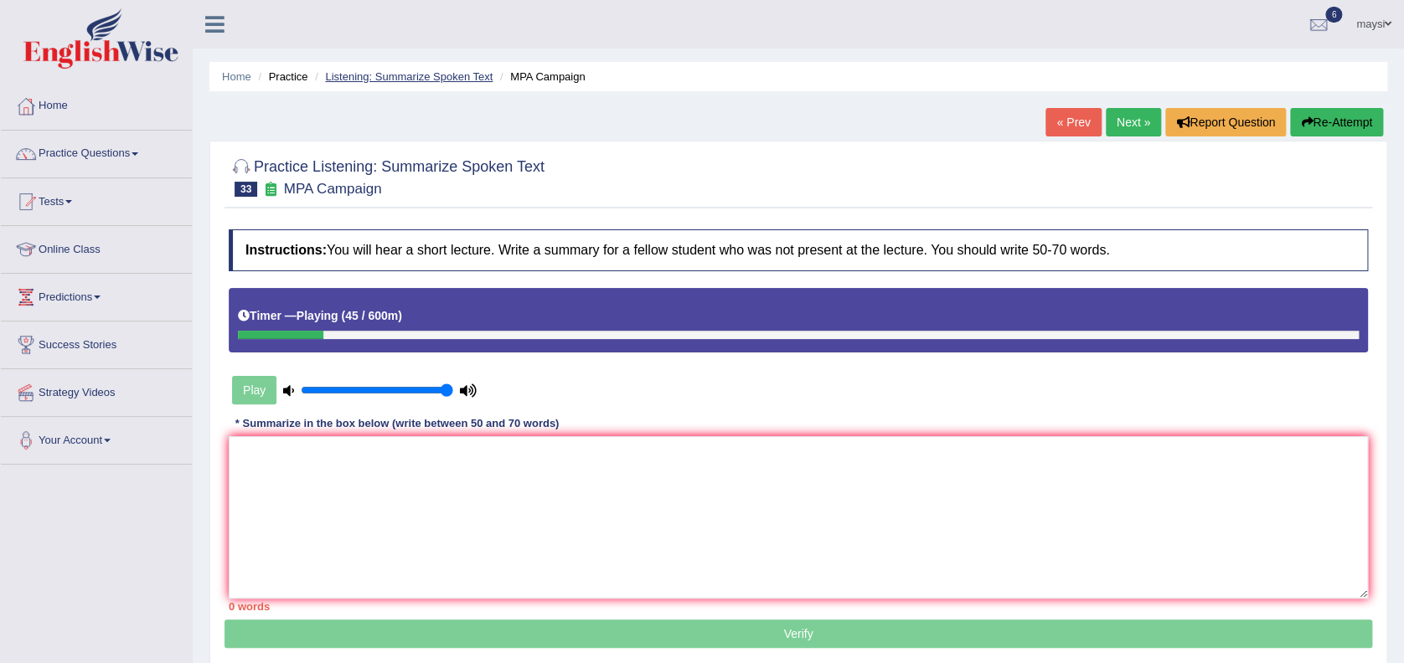
click at [403, 75] on link "Listening: Summarize Spoken Text" at bounding box center [409, 76] width 168 height 13
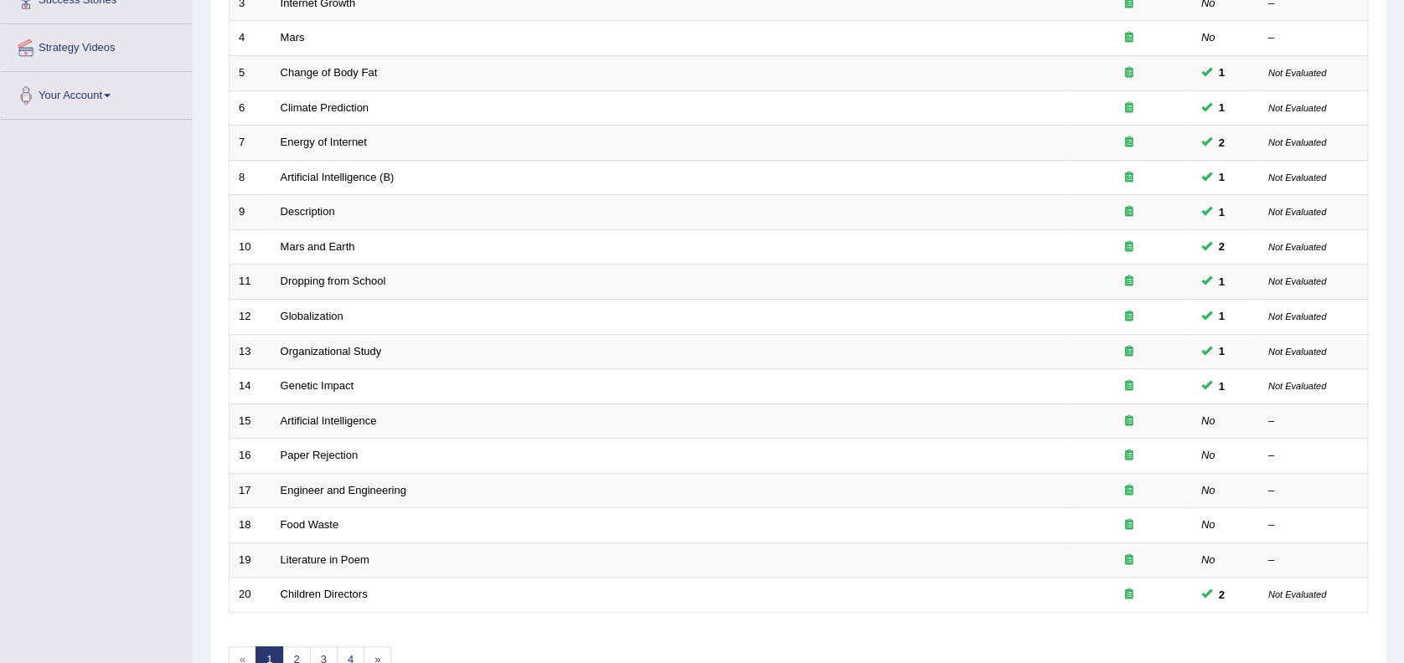
scroll to position [354, 0]
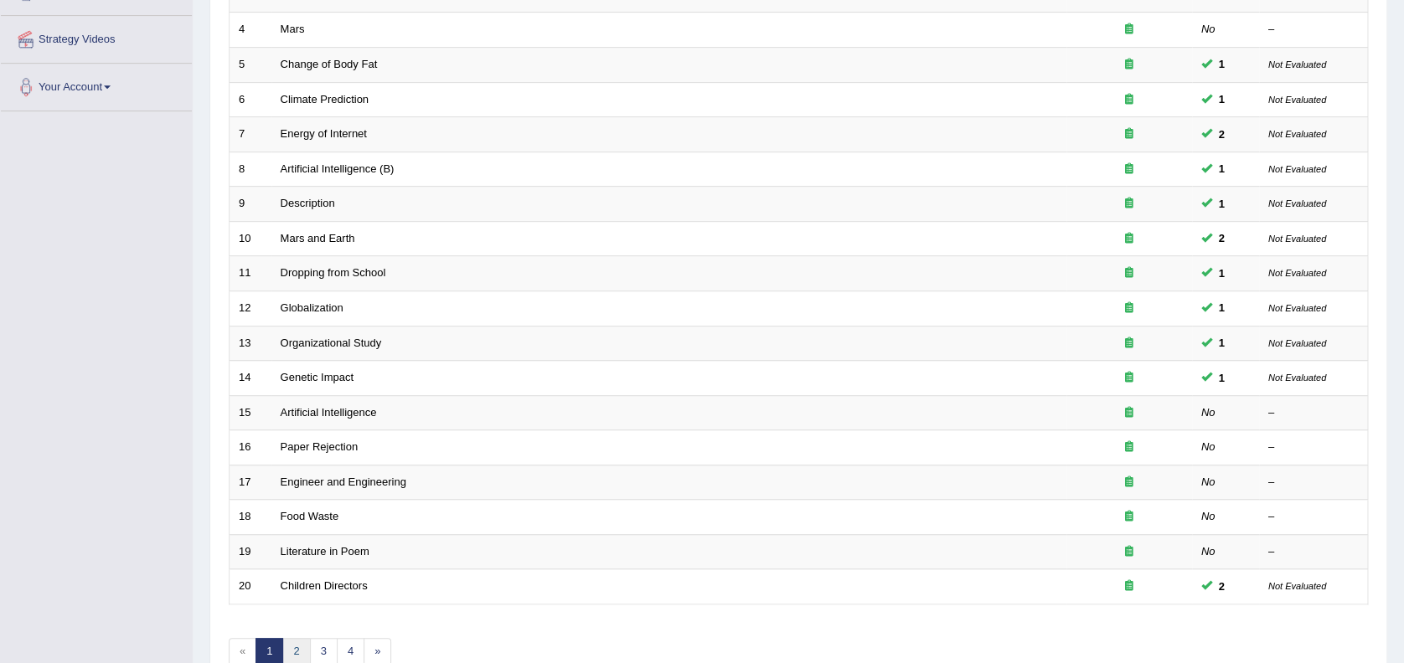
click at [297, 651] on link "2" at bounding box center [296, 652] width 28 height 28
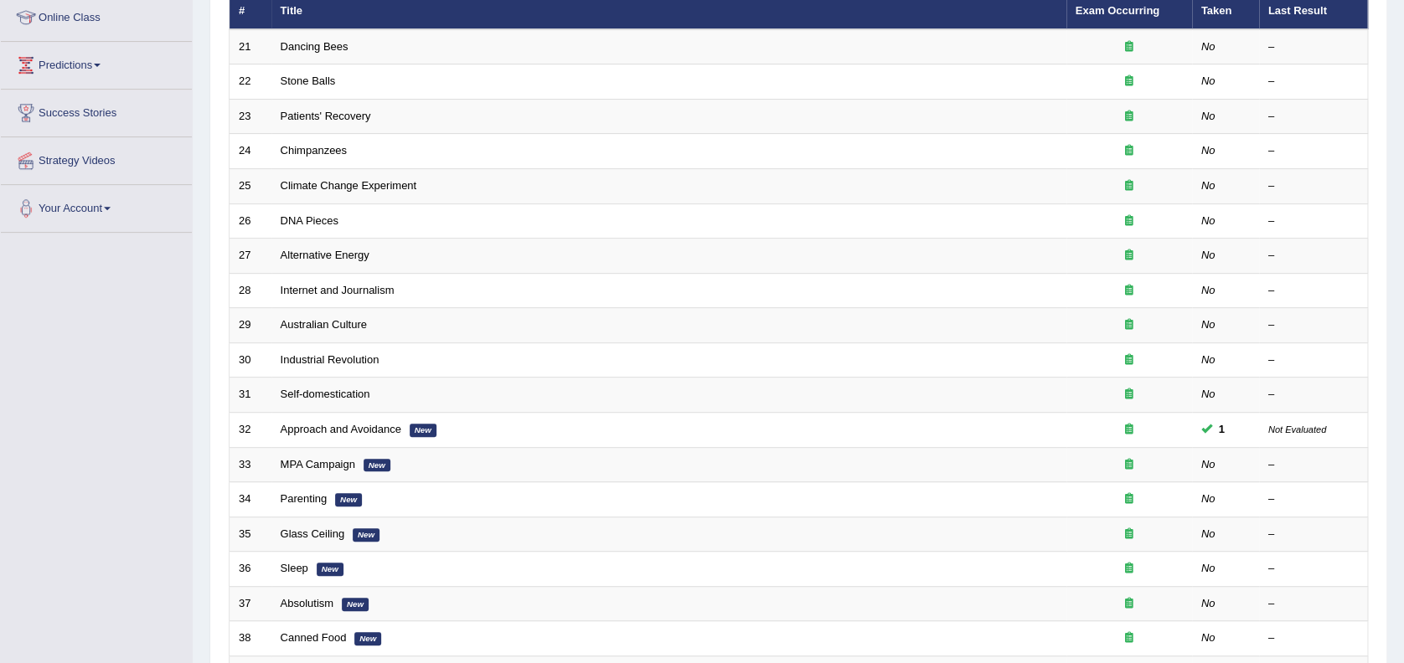
scroll to position [266, 0]
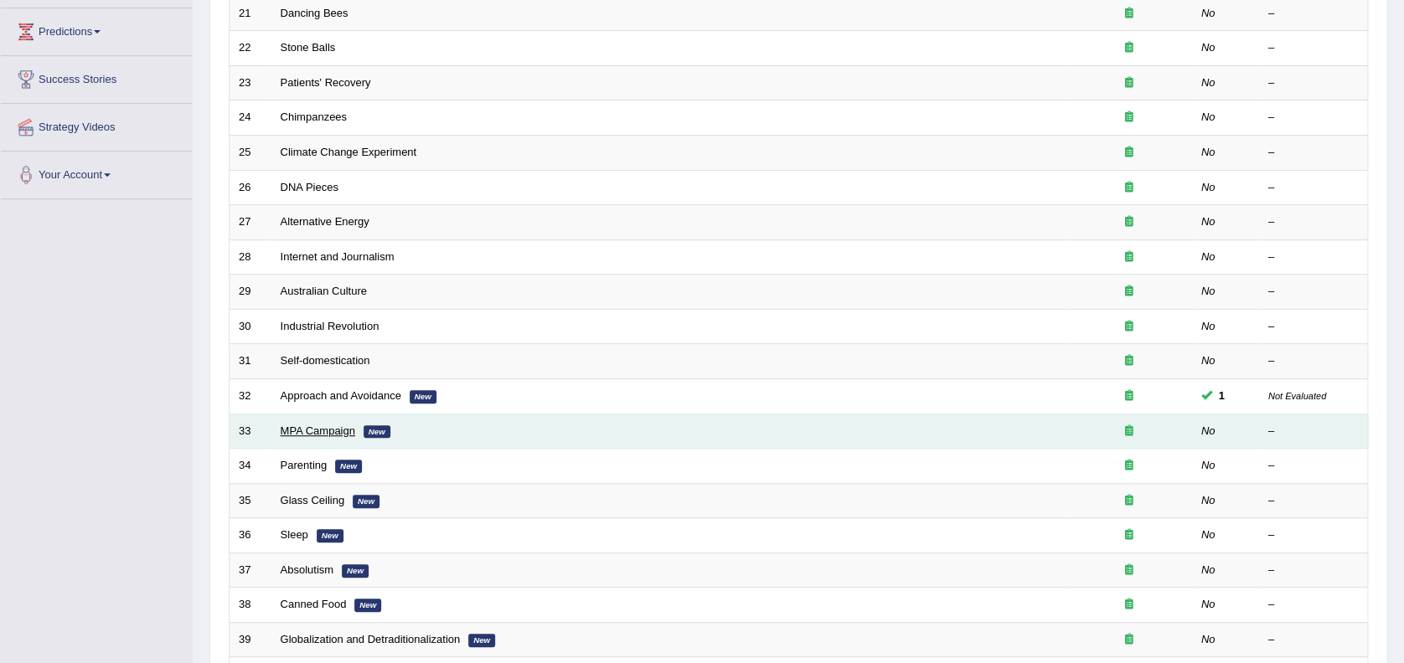
click at [321, 425] on link "MPA Campaign" at bounding box center [318, 431] width 75 height 13
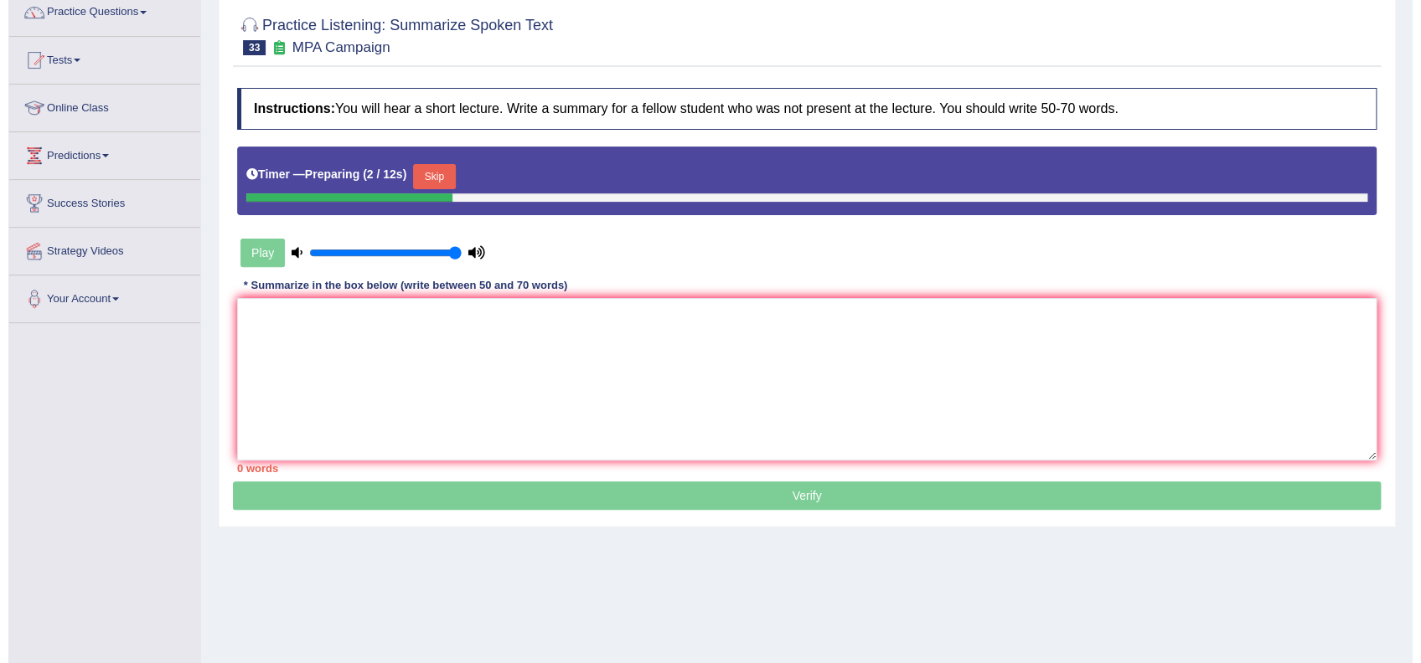
scroll to position [144, 0]
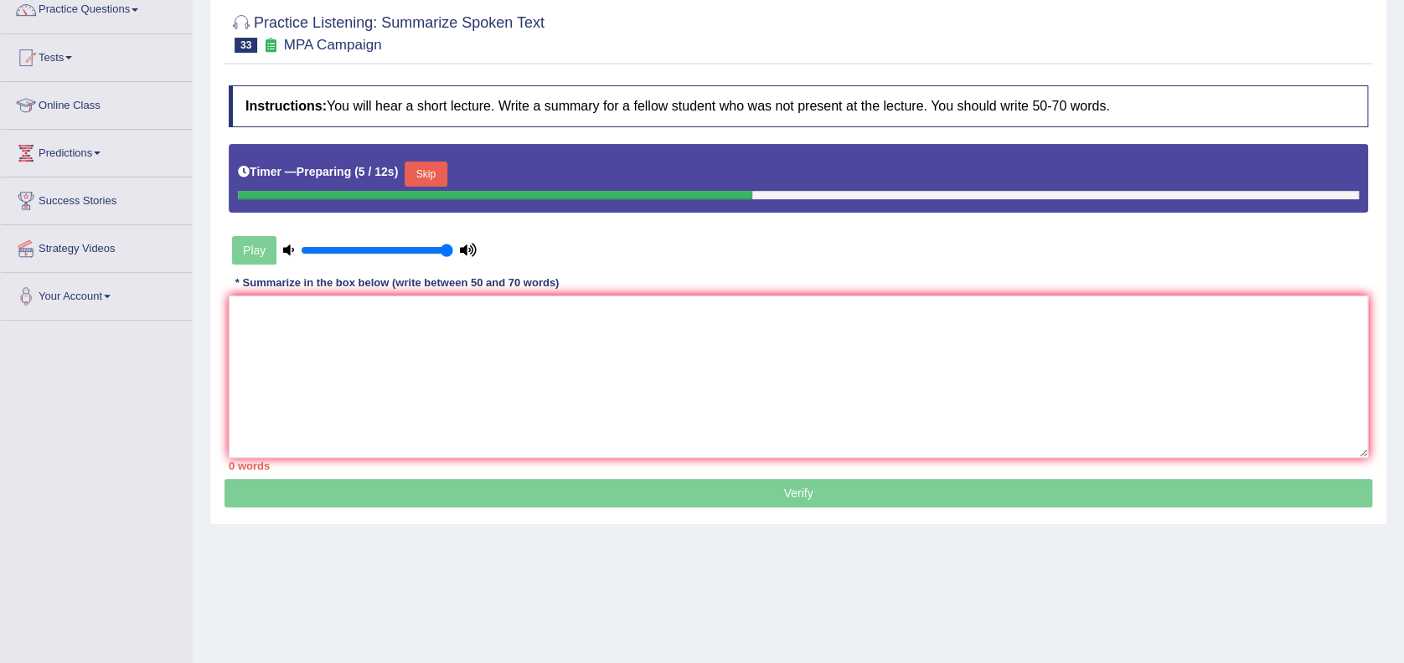
click at [429, 173] on button "Skip" at bounding box center [426, 174] width 42 height 25
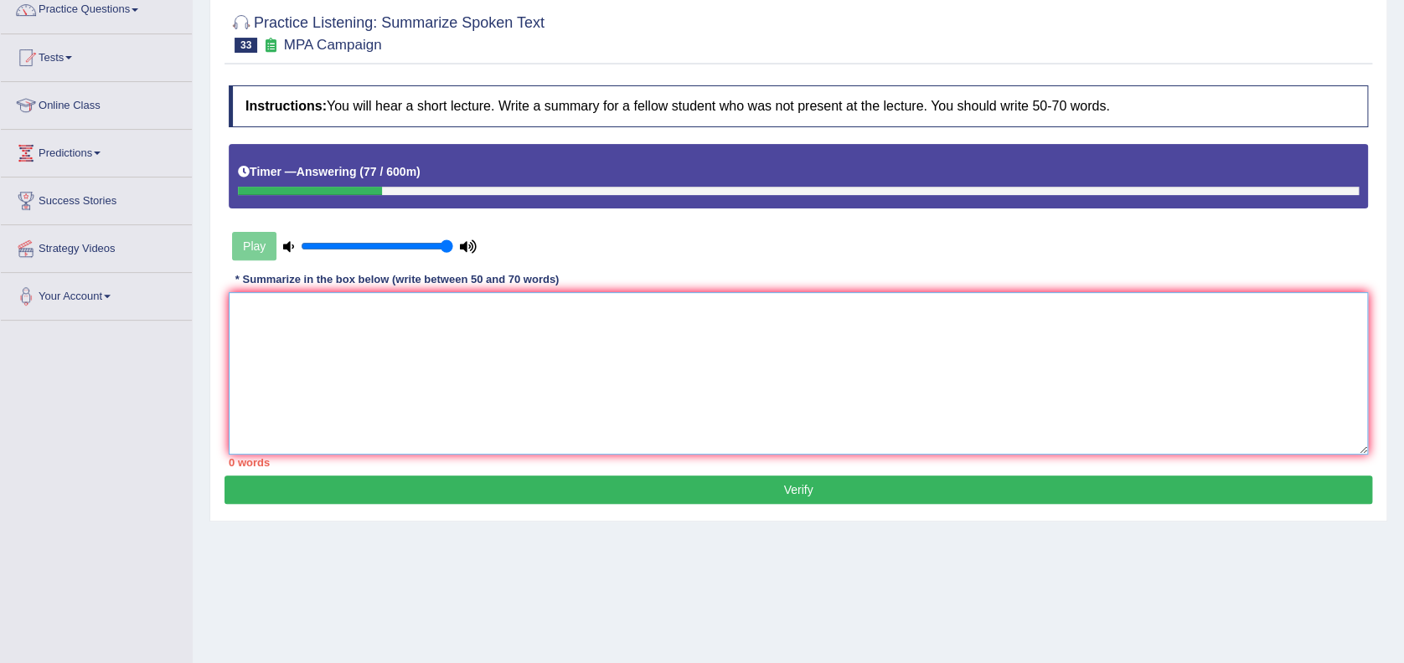
click at [727, 370] on textarea at bounding box center [798, 373] width 1139 height 163
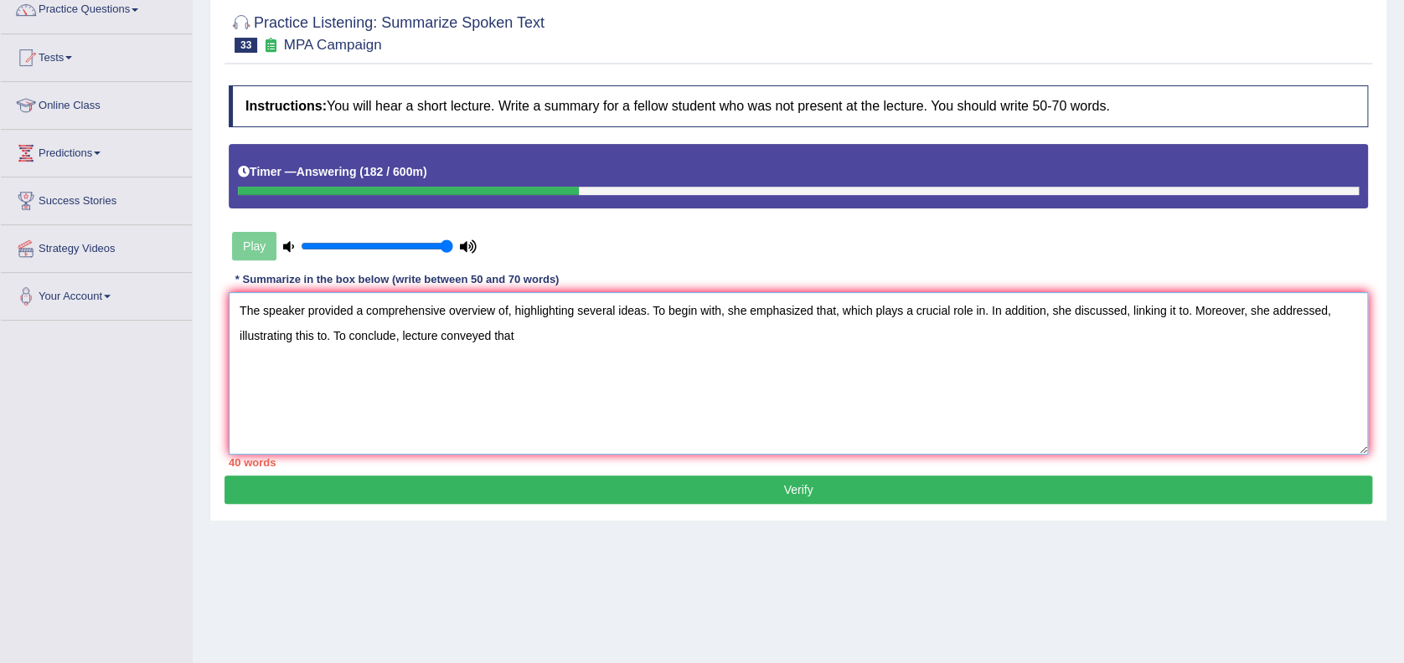
click at [503, 310] on textarea "The speaker provided a comprehensive overview of, highlighting several ideas. T…" at bounding box center [798, 373] width 1139 height 163
click at [1004, 305] on textarea "The speaker provided a comprehensive overview of protection of ocean environmen…" at bounding box center [798, 373] width 1139 height 163
click at [1035, 307] on textarea "The speaker provided a comprehensive overview of protection of ocean environmen…" at bounding box center [798, 373] width 1139 height 163
click at [1103, 307] on textarea "The speaker provided a comprehensive overview of protection of ocean environmen…" at bounding box center [798, 373] width 1139 height 163
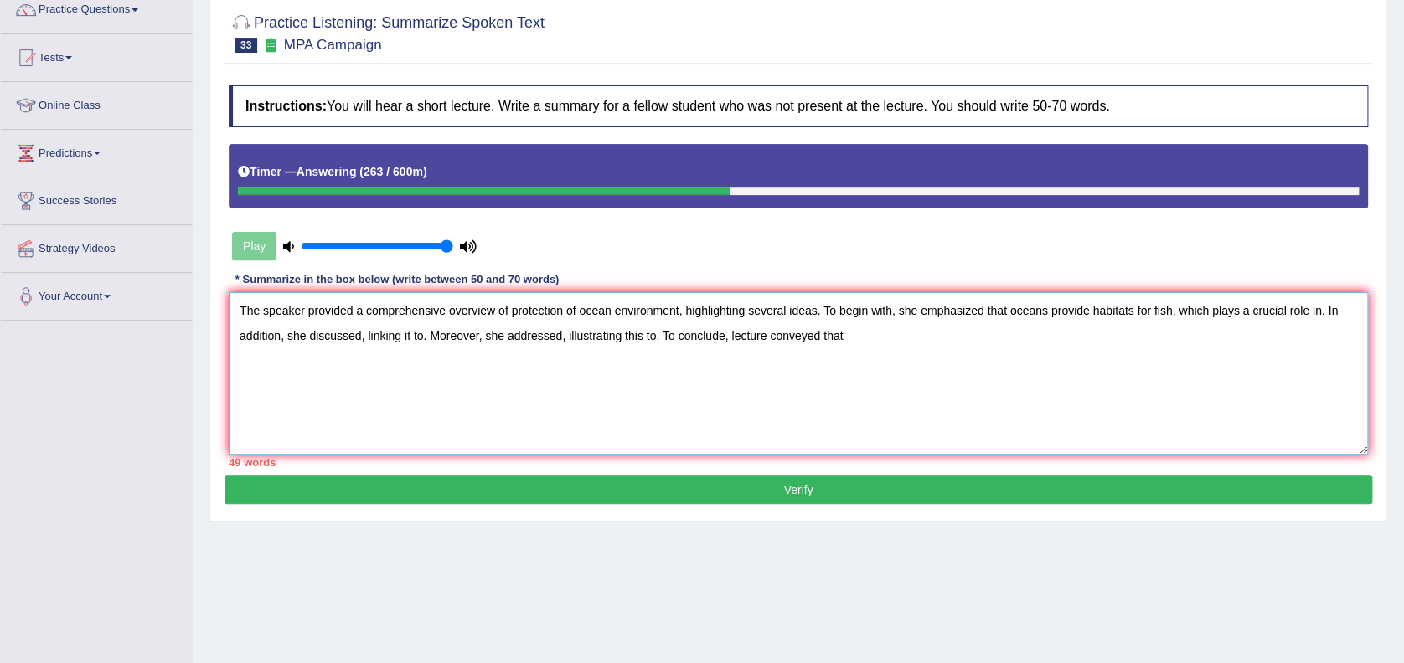
click at [1315, 306] on textarea "The speaker provided a comprehensive overview of protection of ocean environmen…" at bounding box center [798, 373] width 1139 height 163
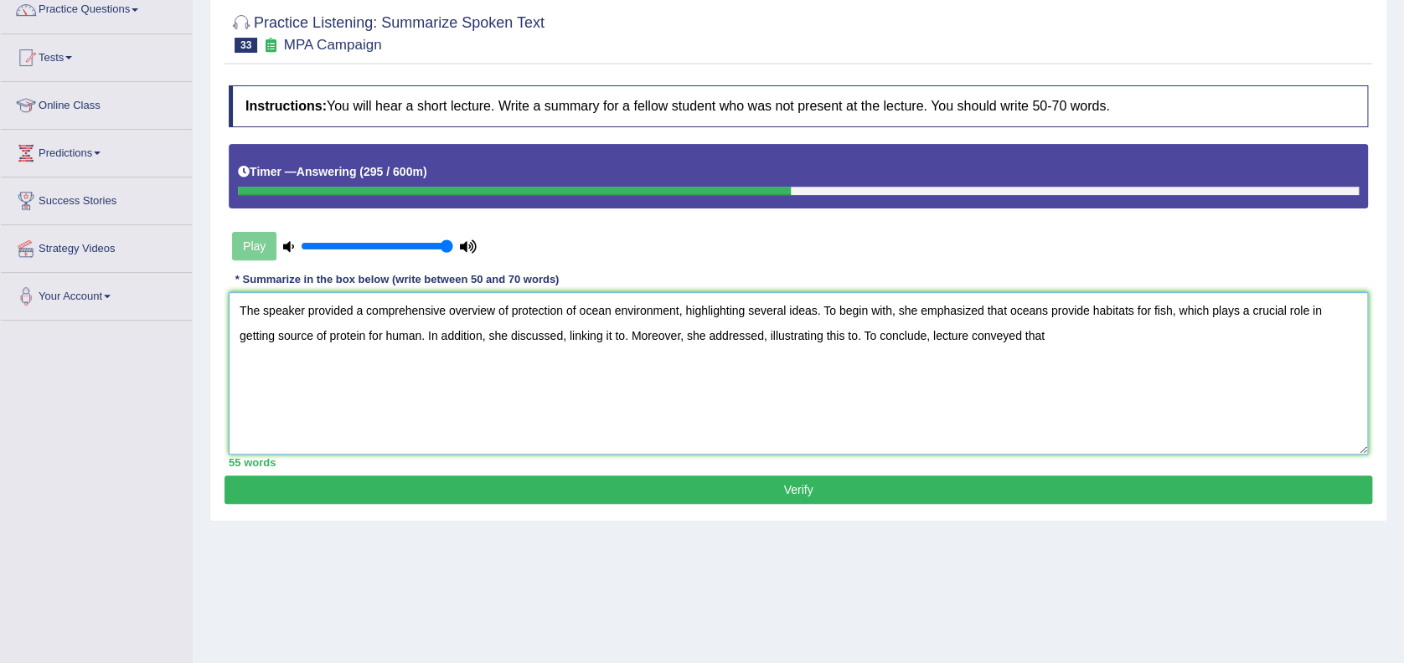
click at [562, 332] on textarea "The speaker provided a comprehensive overview of protection of ocean environmen…" at bounding box center [798, 373] width 1139 height 163
click at [797, 328] on textarea "The speaker provided a comprehensive overview of protection of ocean environmen…" at bounding box center [798, 373] width 1139 height 163
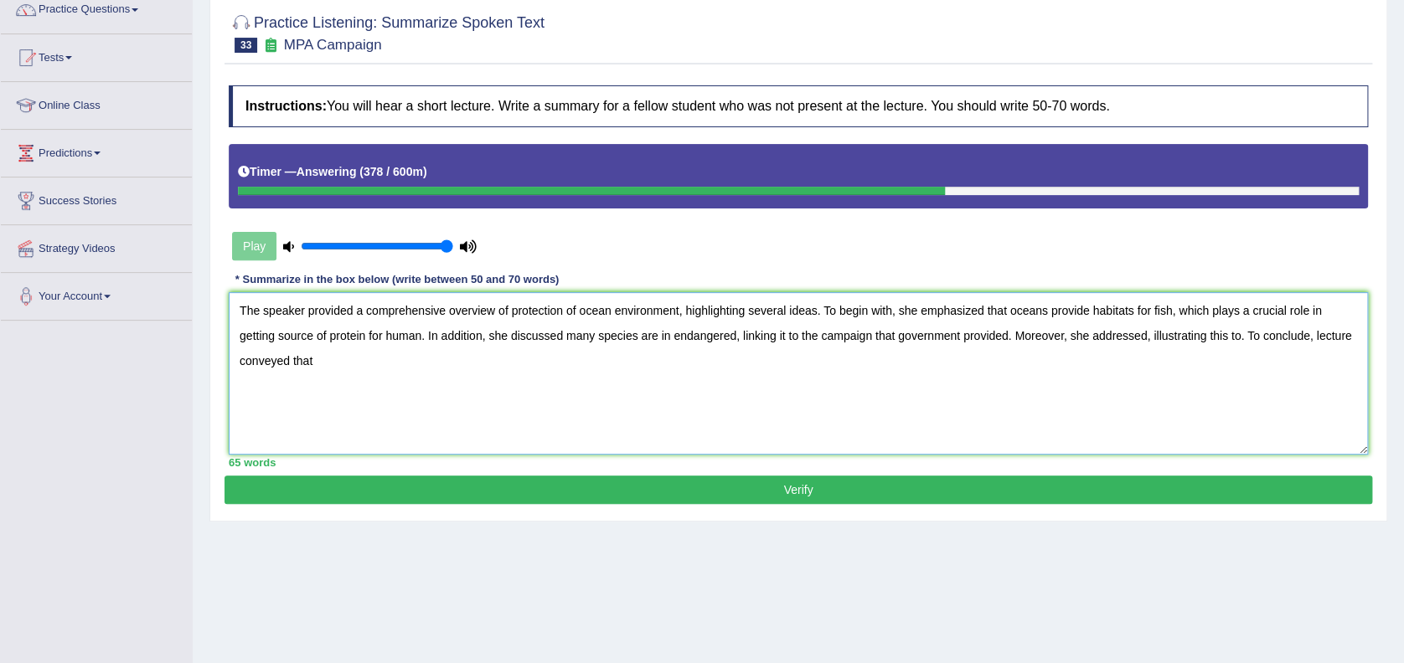
click at [1143, 328] on textarea "The speaker provided a comprehensive overview of protection of ocean environmen…" at bounding box center [798, 373] width 1139 height 163
click at [327, 362] on textarea "The speaker provided a comprehensive overview of protection of ocean environmen…" at bounding box center [798, 373] width 1139 height 163
click at [336, 357] on textarea "The speaker provided a comprehensive overview of protection of ocean environmen…" at bounding box center [798, 373] width 1139 height 163
click at [432, 360] on textarea "The speaker provided a comprehensive overview of protection of ocean environmen…" at bounding box center [798, 373] width 1139 height 163
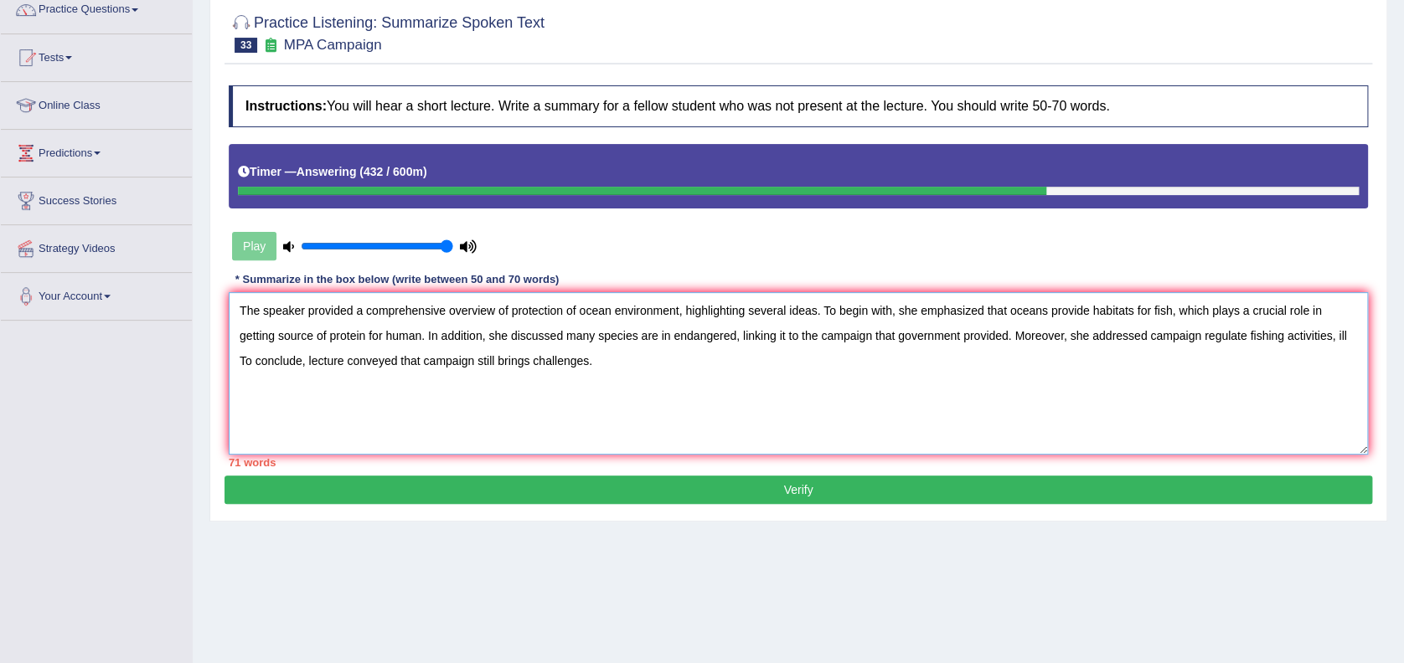
click at [362, 306] on textarea "The speaker provided a comprehensive overview of protection of ocean environmen…" at bounding box center [798, 373] width 1139 height 163
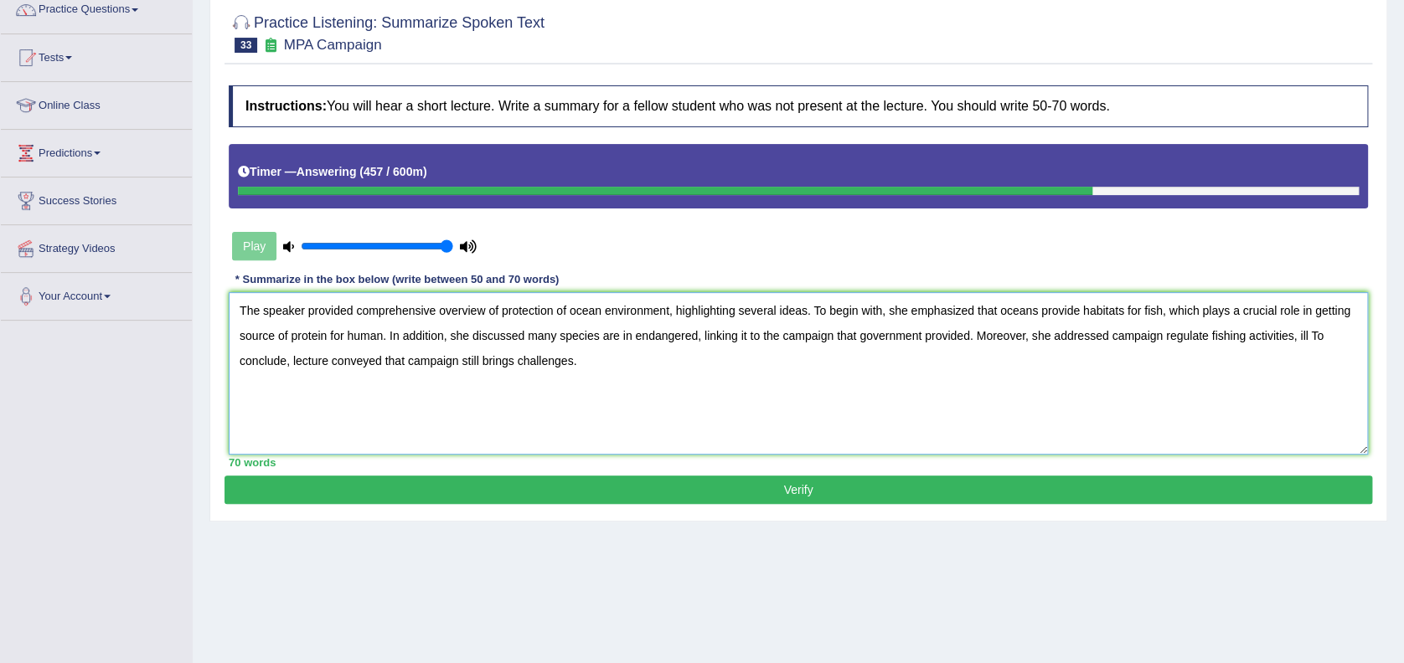
click at [1353, 308] on textarea "The speaker provided comprehensive overview of protection of ocean environment,…" at bounding box center [798, 373] width 1139 height 163
click at [1255, 335] on textarea "The speaker provided comprehensive overview of protection of ocean environment,…" at bounding box center [798, 373] width 1139 height 163
click at [248, 364] on textarea "The speaker provided comprehensive overview of protection of ocean environment,…" at bounding box center [798, 373] width 1139 height 163
click at [237, 362] on textarea "The speaker provided comprehensive overview of protection of ocean environment,…" at bounding box center [798, 373] width 1139 height 163
type textarea "The speaker provided comprehensive overview of protection of ocean environment,…"
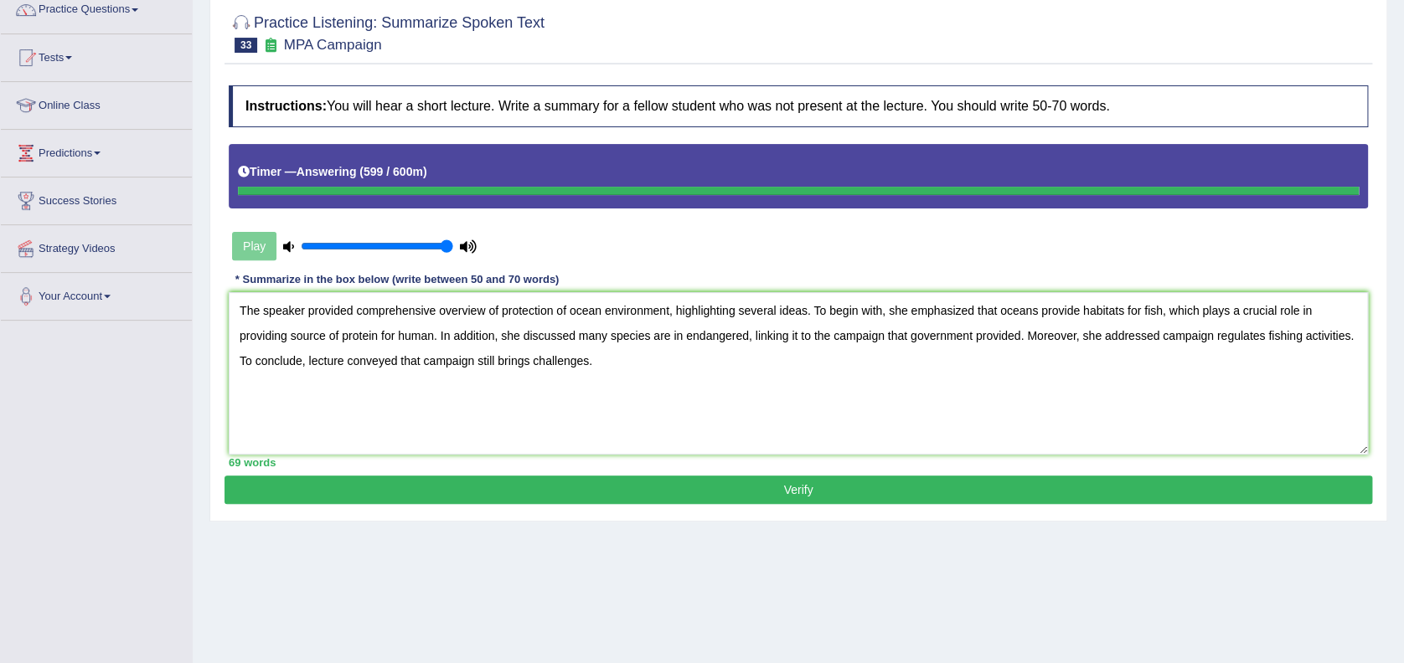
click at [986, 474] on div "Instructions: You will hear a short lecture. Write a summary for a fellow stude…" at bounding box center [799, 276] width 1148 height 399
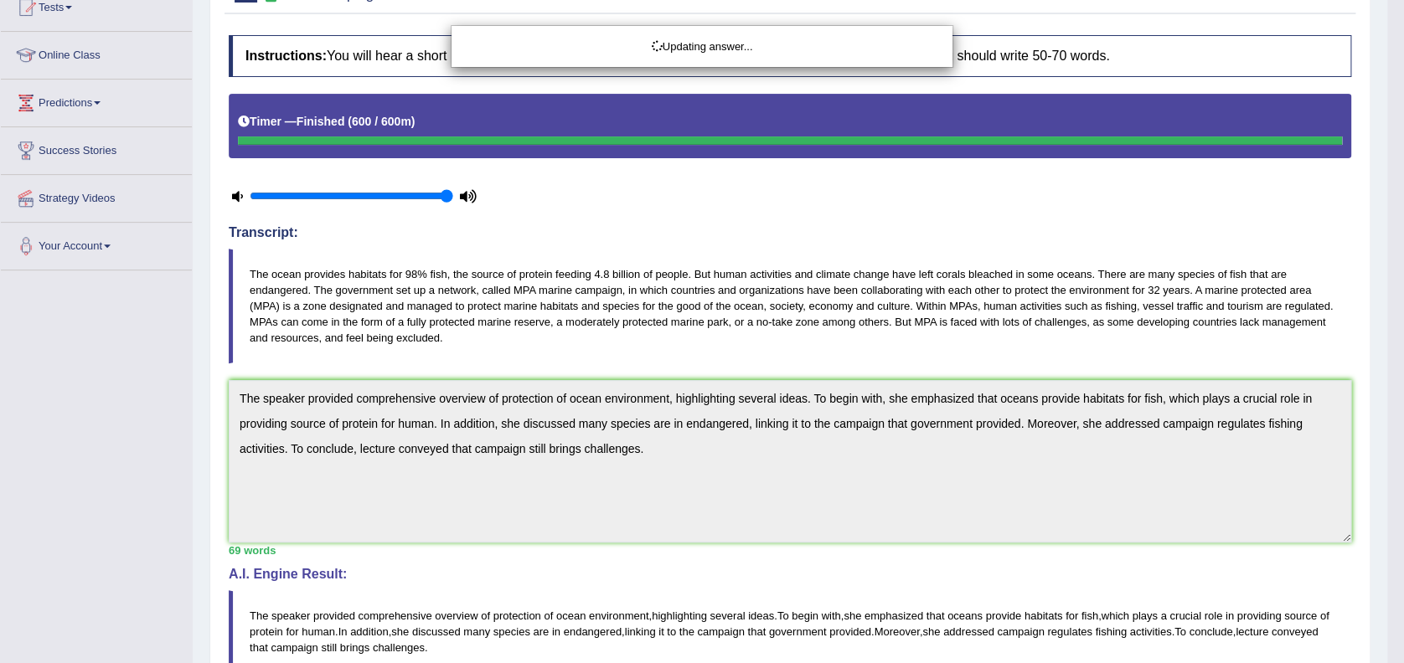
scroll to position [199, 0]
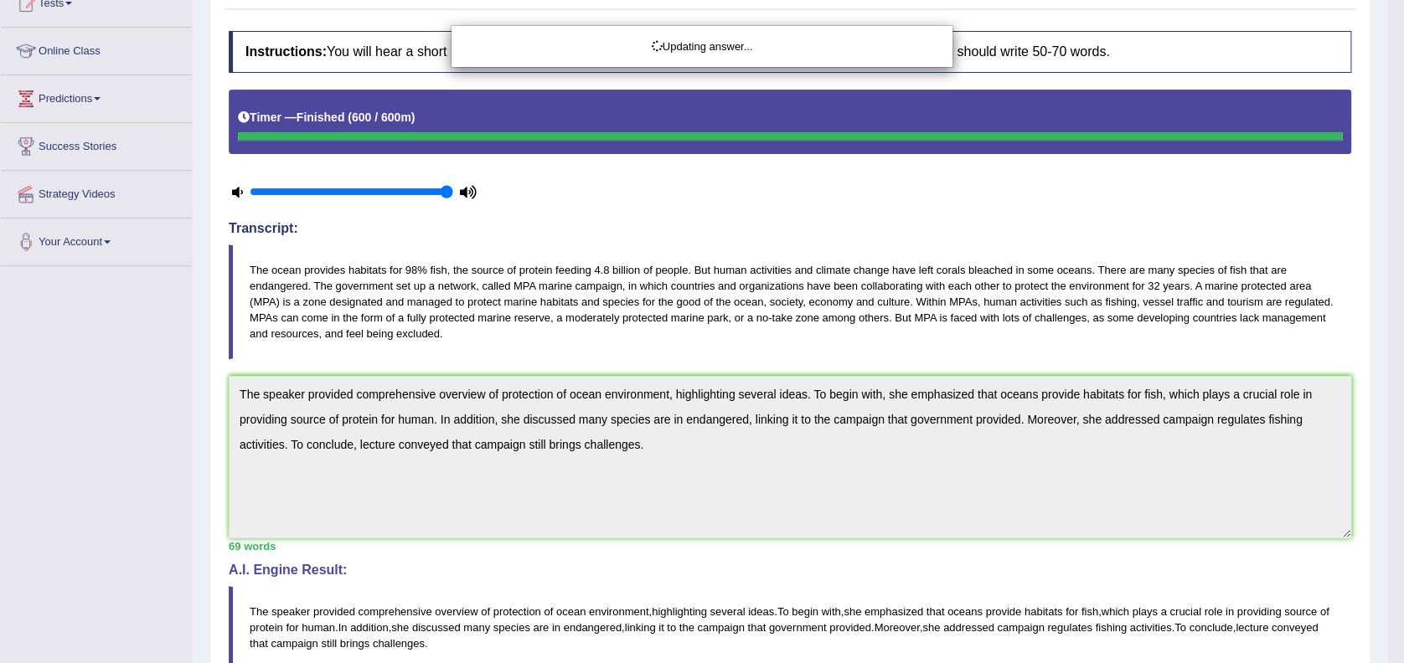
drag, startPoint x: 1407, startPoint y: 297, endPoint x: 1400, endPoint y: 490, distance: 192.8
click at [1400, 465] on html "Toggle navigation Home Practice Questions Speaking Practice Read Aloud Repeat S…" at bounding box center [702, 132] width 1404 height 663
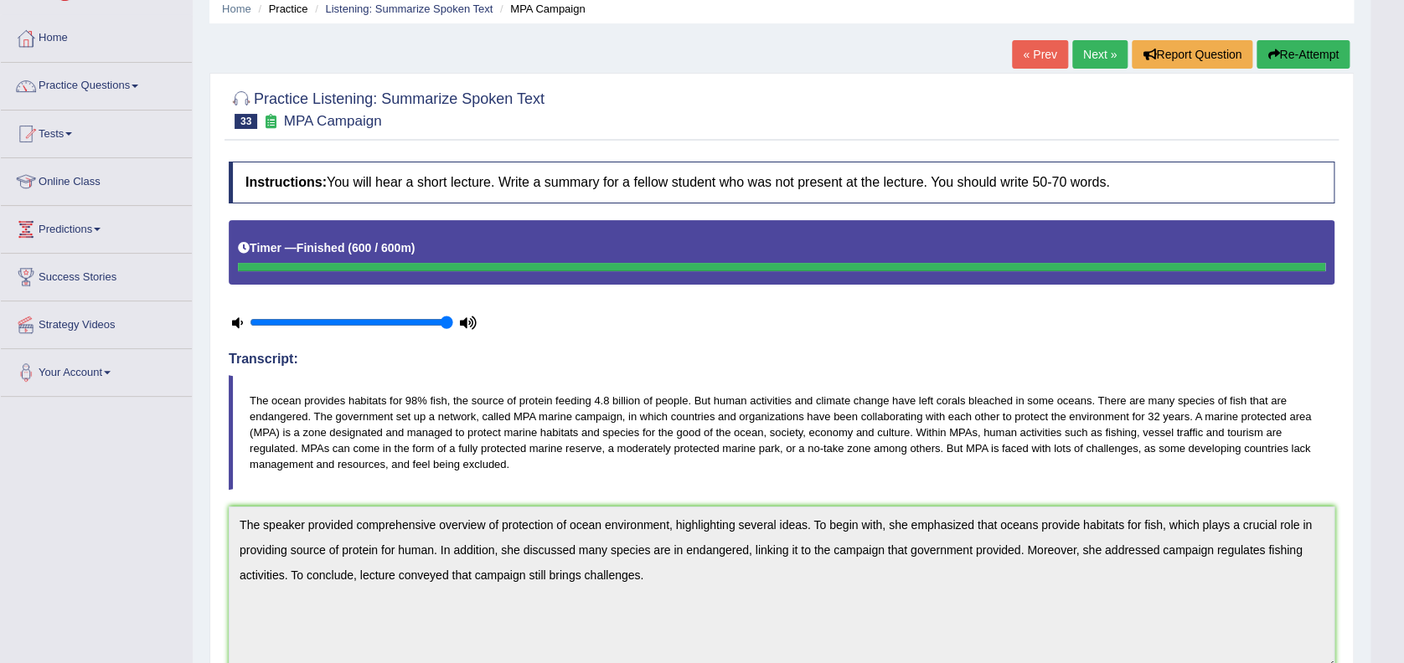
scroll to position [0, 0]
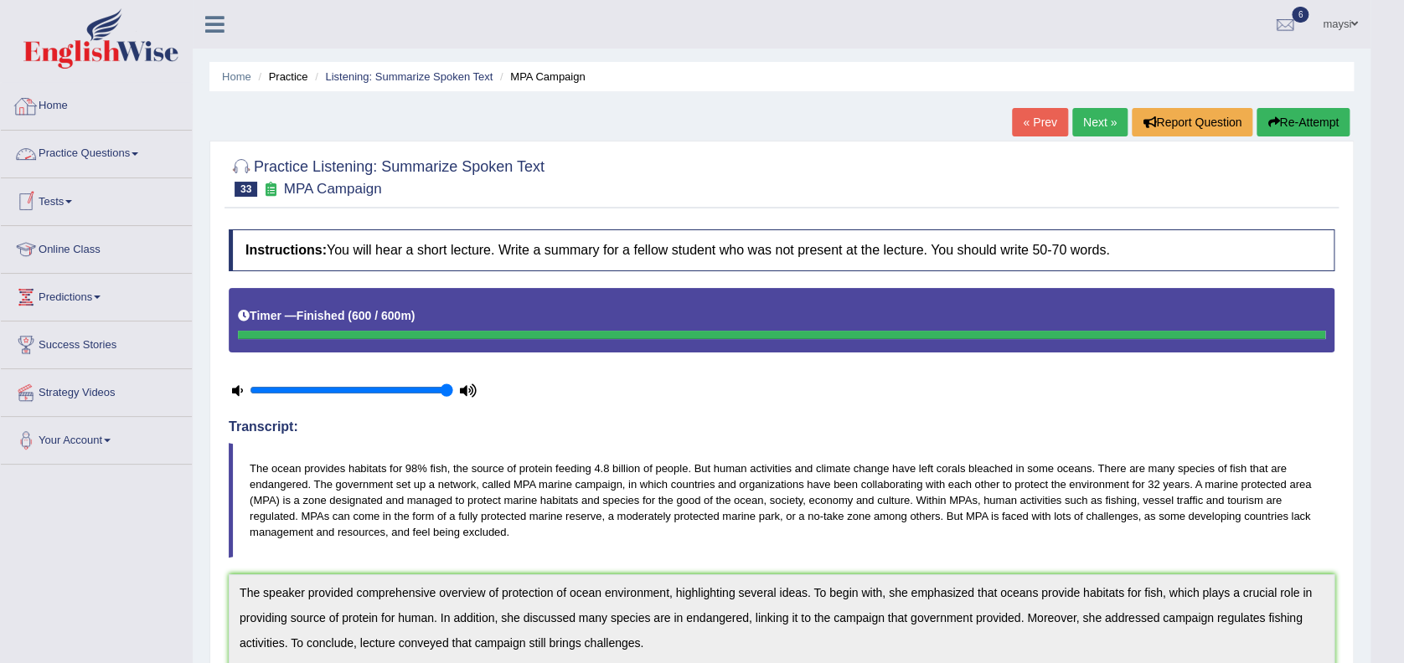
click at [47, 106] on link "Home" at bounding box center [96, 104] width 191 height 42
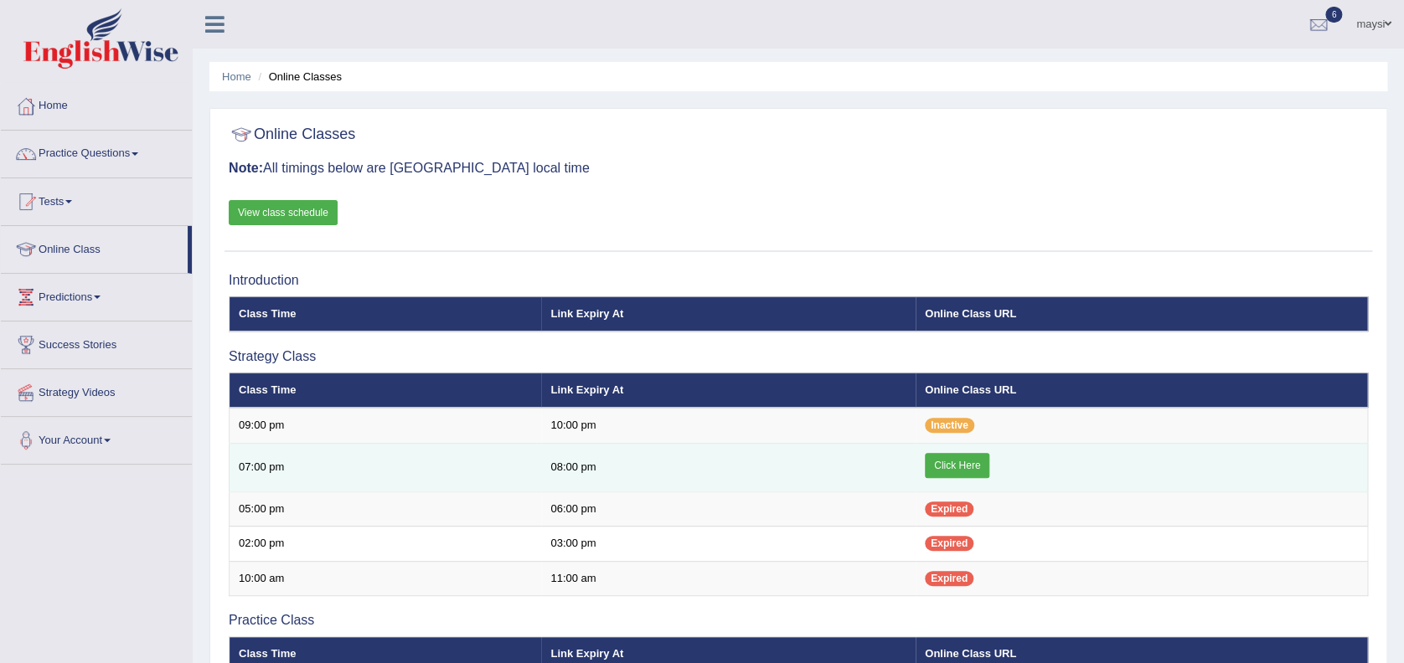
click at [952, 461] on link "Click Here" at bounding box center [957, 465] width 65 height 25
